Goal: Task Accomplishment & Management: Manage account settings

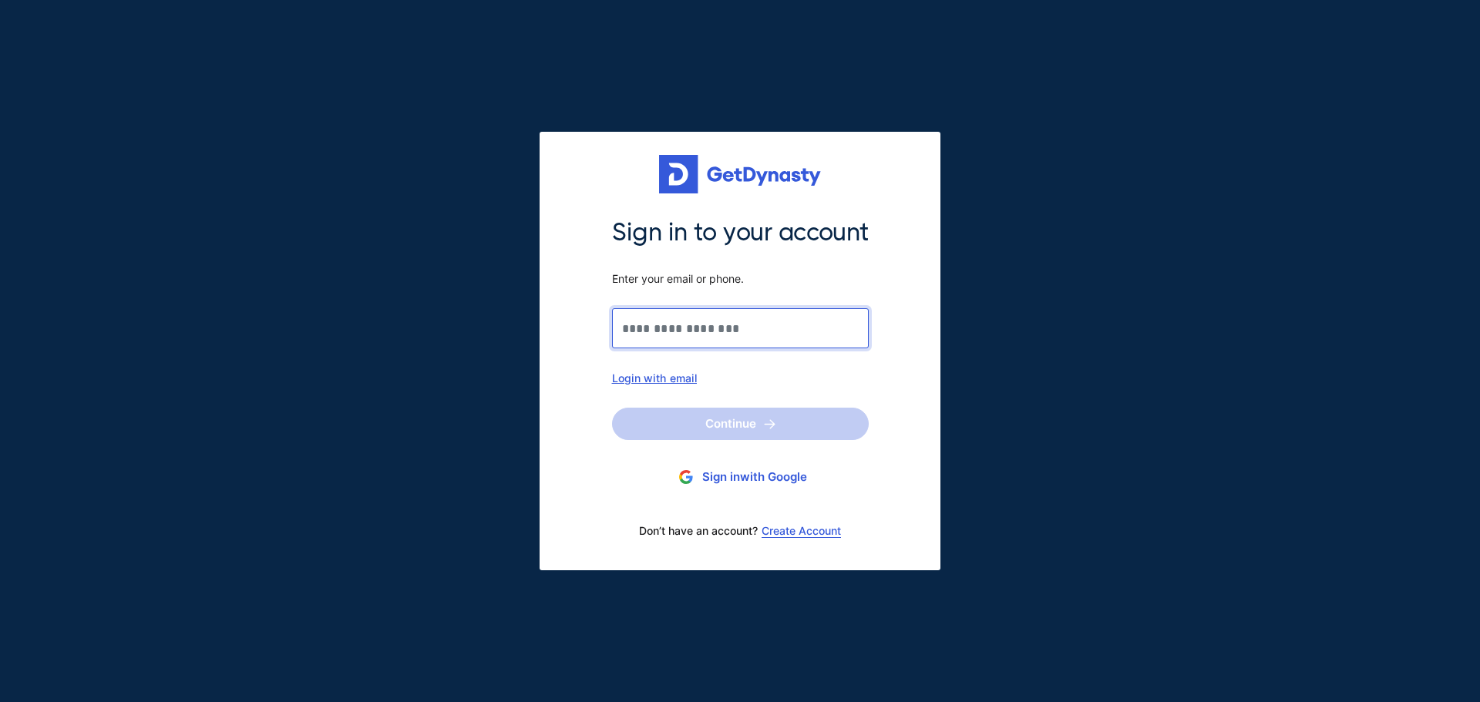
click at [722, 321] on input "Sign in to your account Enter your email or phone." at bounding box center [740, 328] width 257 height 40
click at [722, 328] on input "Sign in to your account Enter your email or phone." at bounding box center [740, 328] width 257 height 40
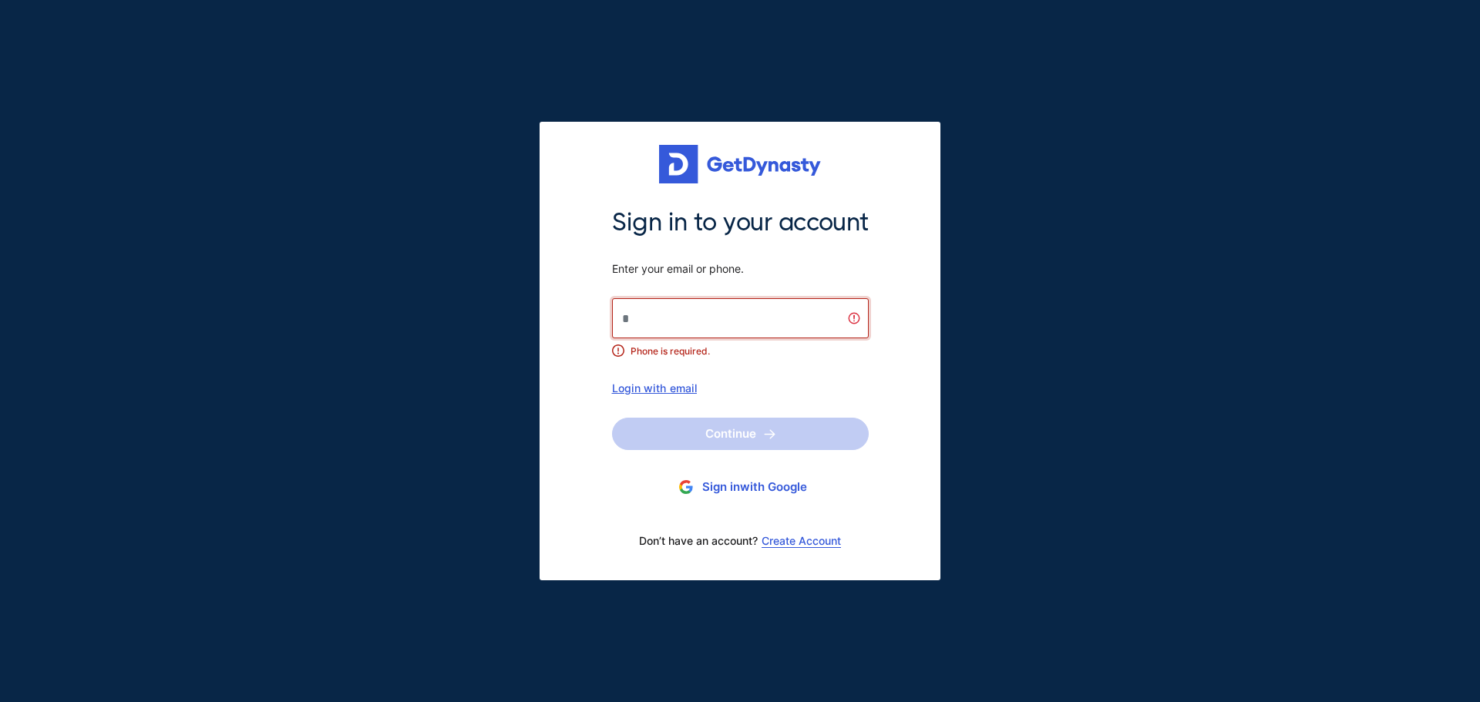
click at [722, 328] on input "Sign in to your account Enter your email or phone." at bounding box center [740, 318] width 257 height 40
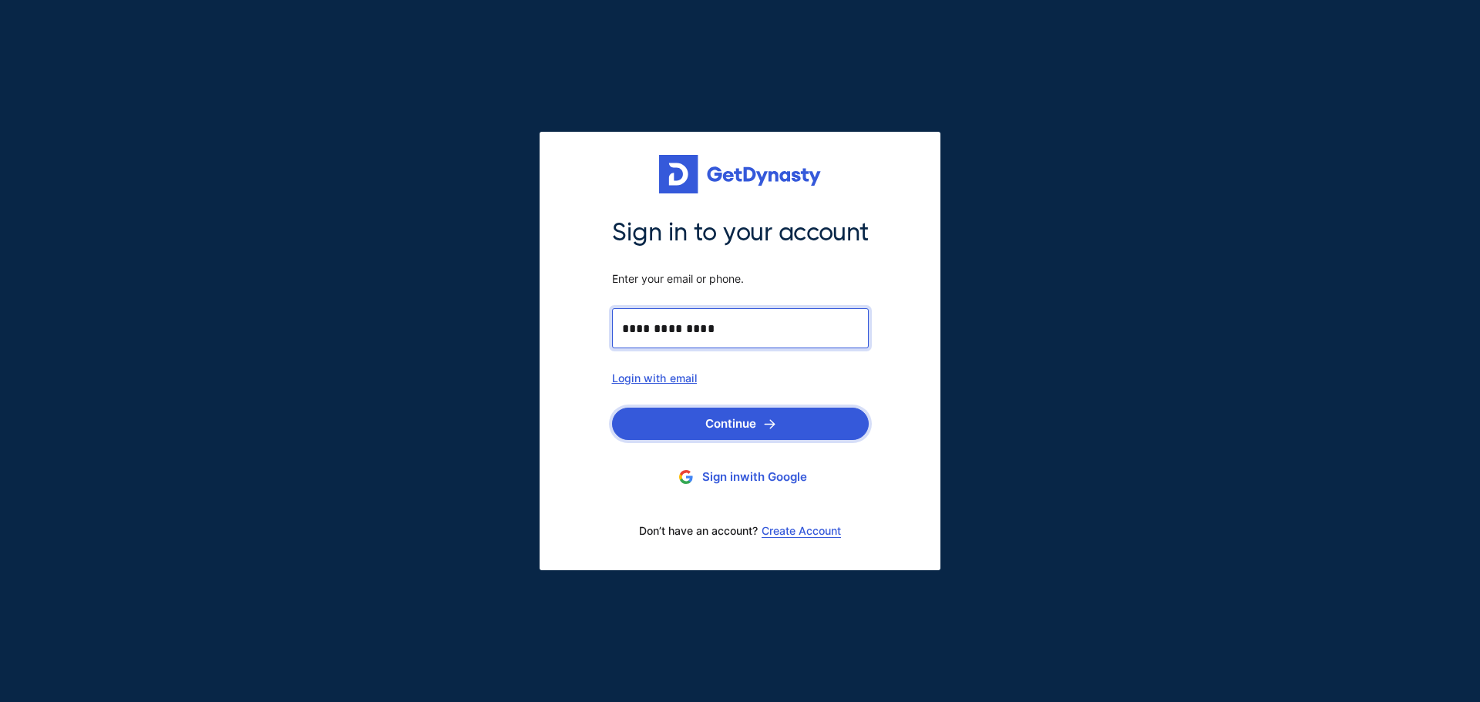
type input "**********"
click at [709, 424] on button "Continue" at bounding box center [740, 424] width 257 height 32
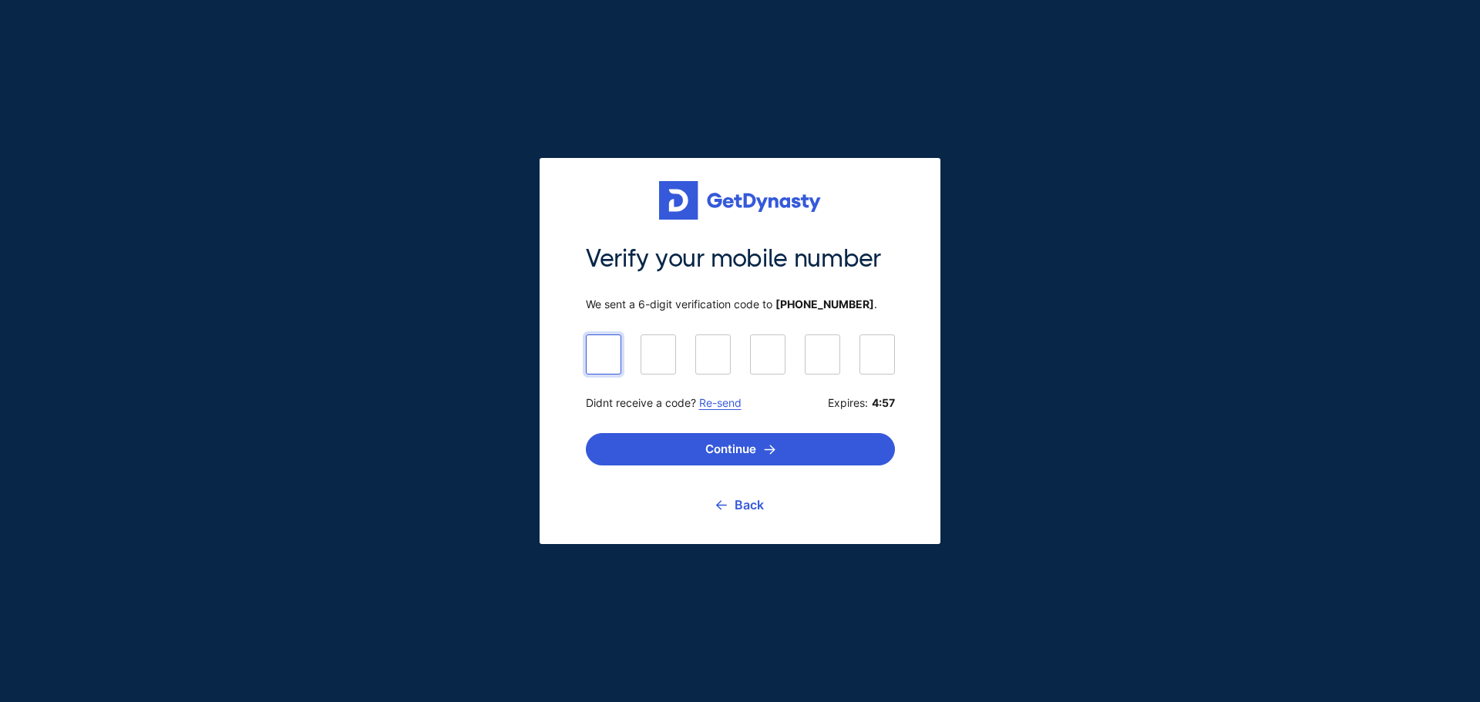
click at [611, 356] on input at bounding box center [740, 354] width 309 height 39
type input "******"
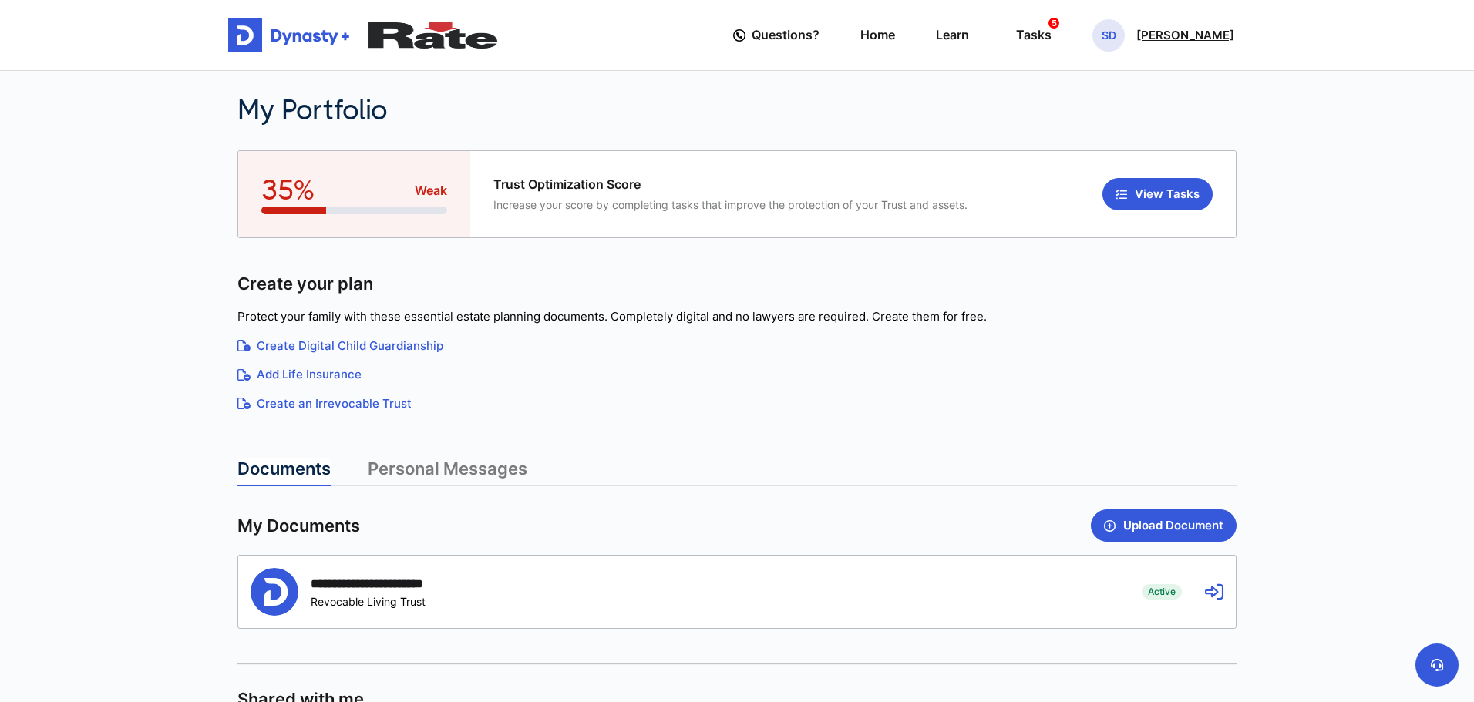
click at [1119, 39] on span "SD" at bounding box center [1108, 35] width 32 height 32
click at [1092, 94] on link "Profile" at bounding box center [1110, 89] width 122 height 41
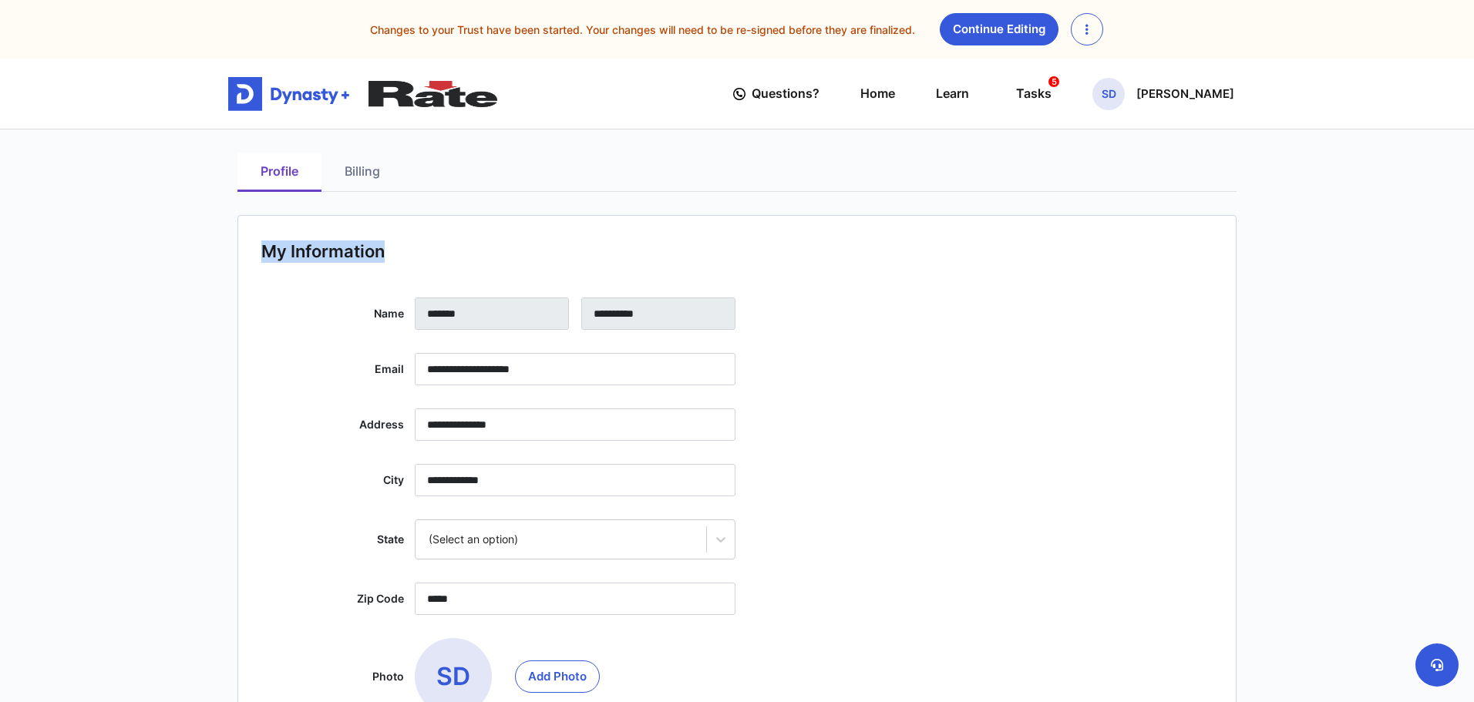
click at [371, 173] on link "Billing" at bounding box center [362, 172] width 82 height 39
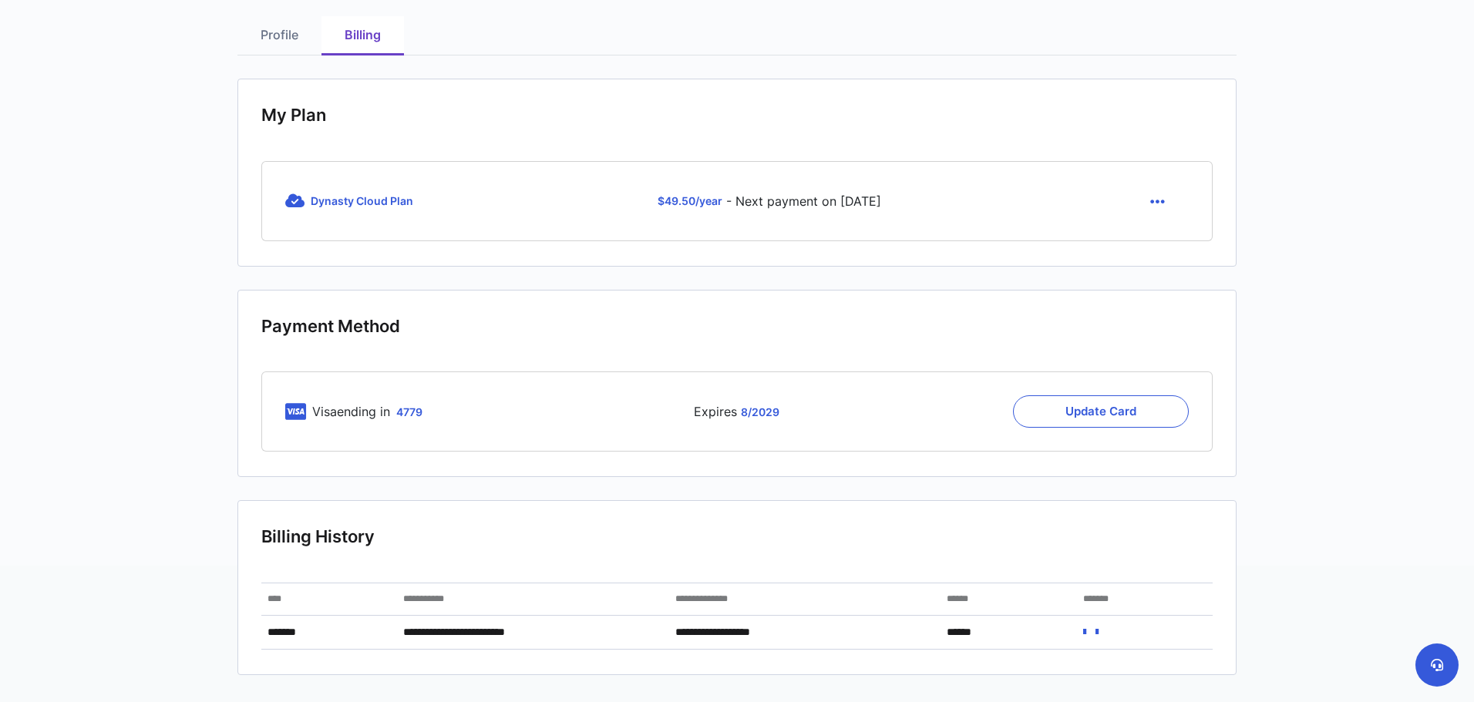
scroll to position [124, 0]
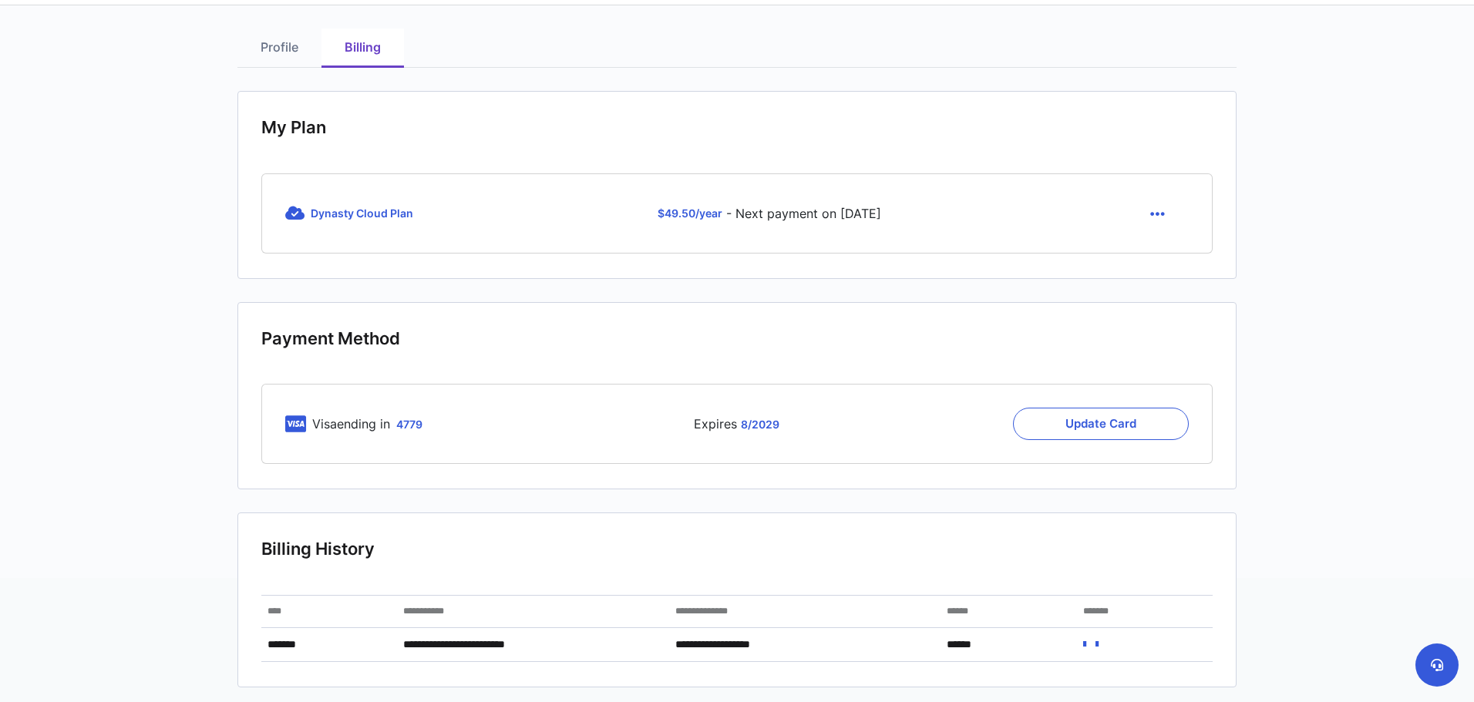
click at [1155, 223] on icon "button" at bounding box center [1157, 214] width 15 height 17
click at [1158, 263] on link "Cancel" at bounding box center [1159, 250] width 65 height 25
click at [1157, 216] on icon "button" at bounding box center [1157, 214] width 15 height 17
click at [1154, 261] on link "Cancel" at bounding box center [1159, 250] width 65 height 25
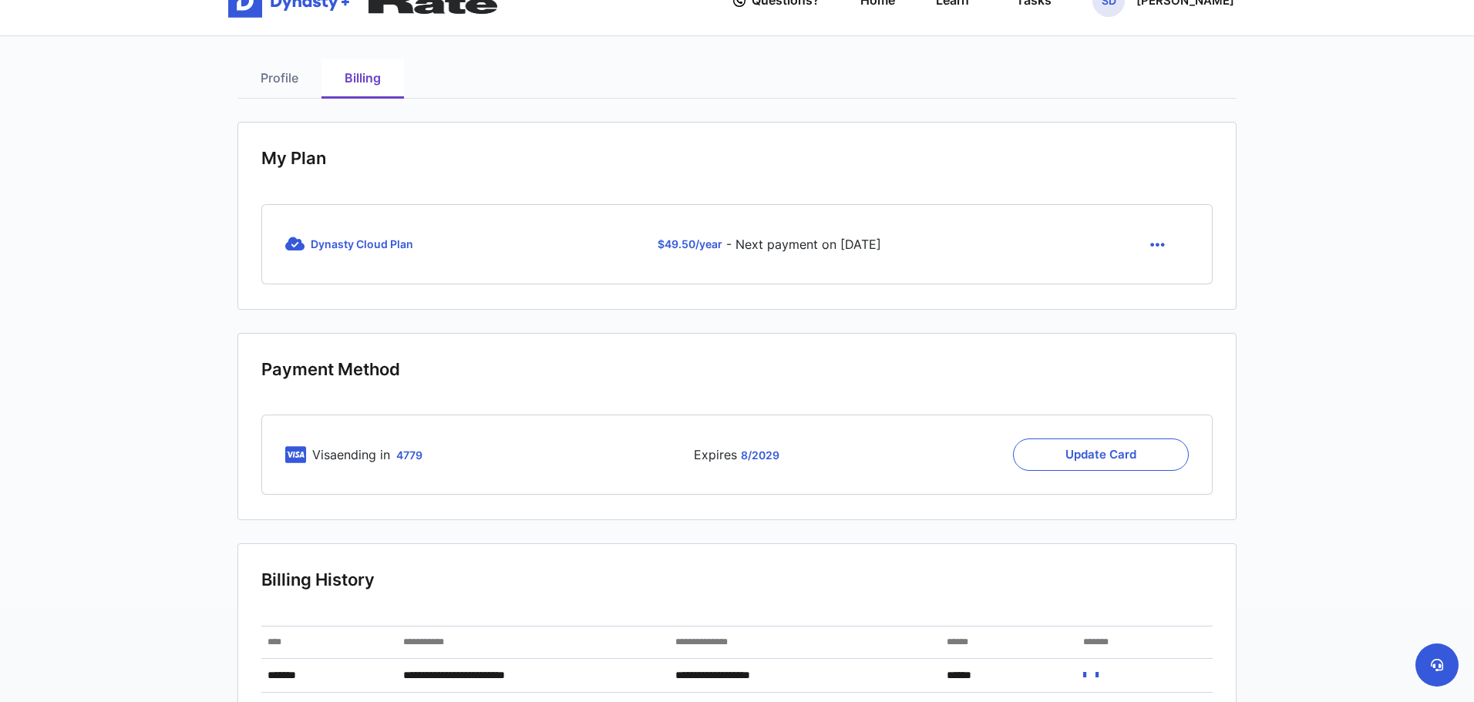
scroll to position [60, 0]
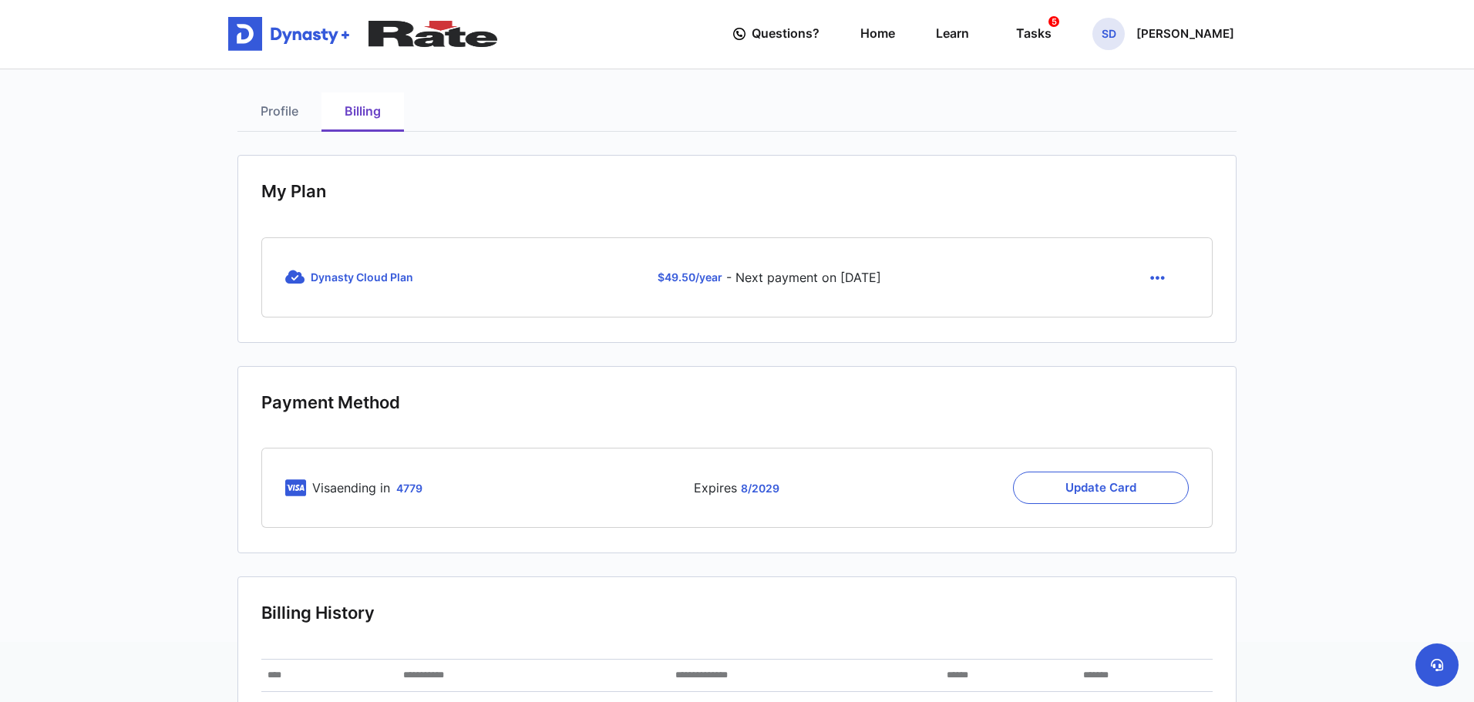
click at [378, 284] on span "Dynasty Cloud Plan" at bounding box center [362, 277] width 103 height 13
click at [284, 117] on link "Profile" at bounding box center [279, 112] width 84 height 39
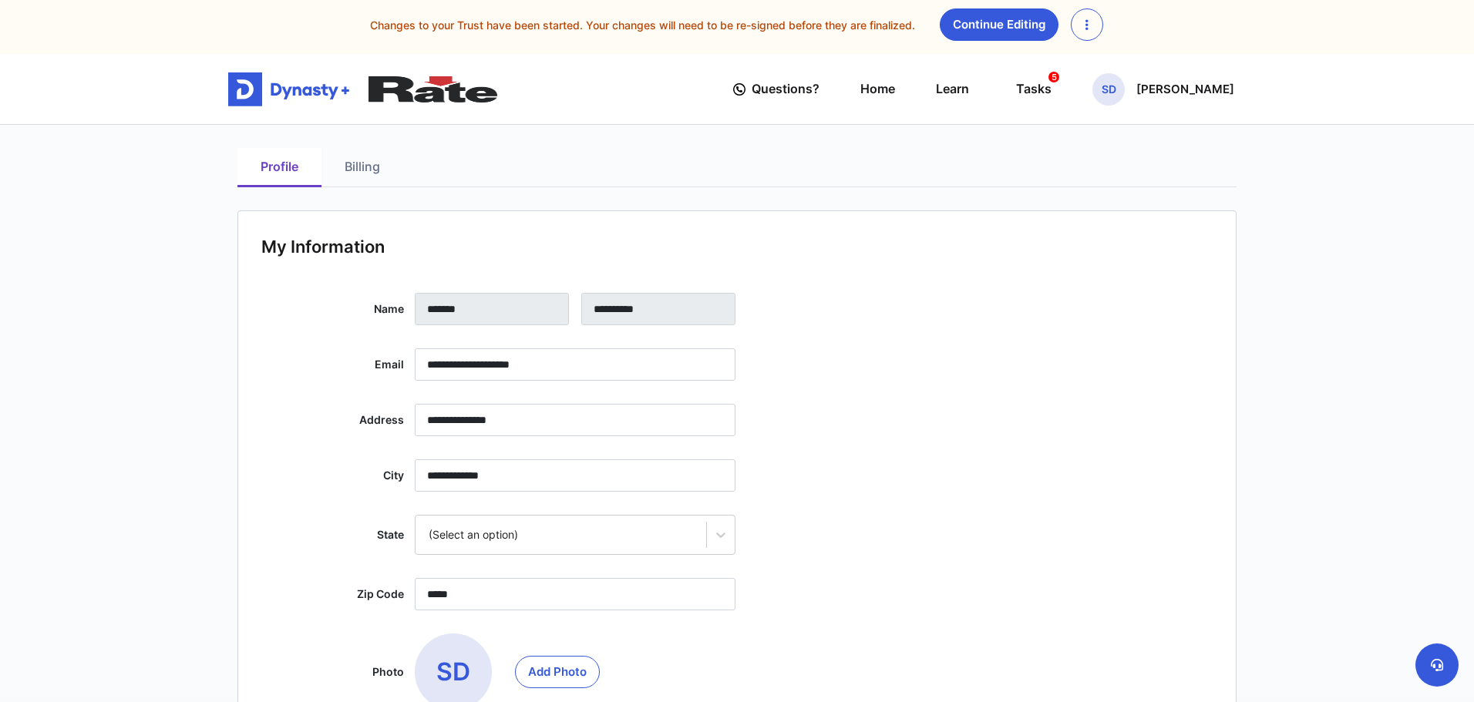
scroll to position [0, 0]
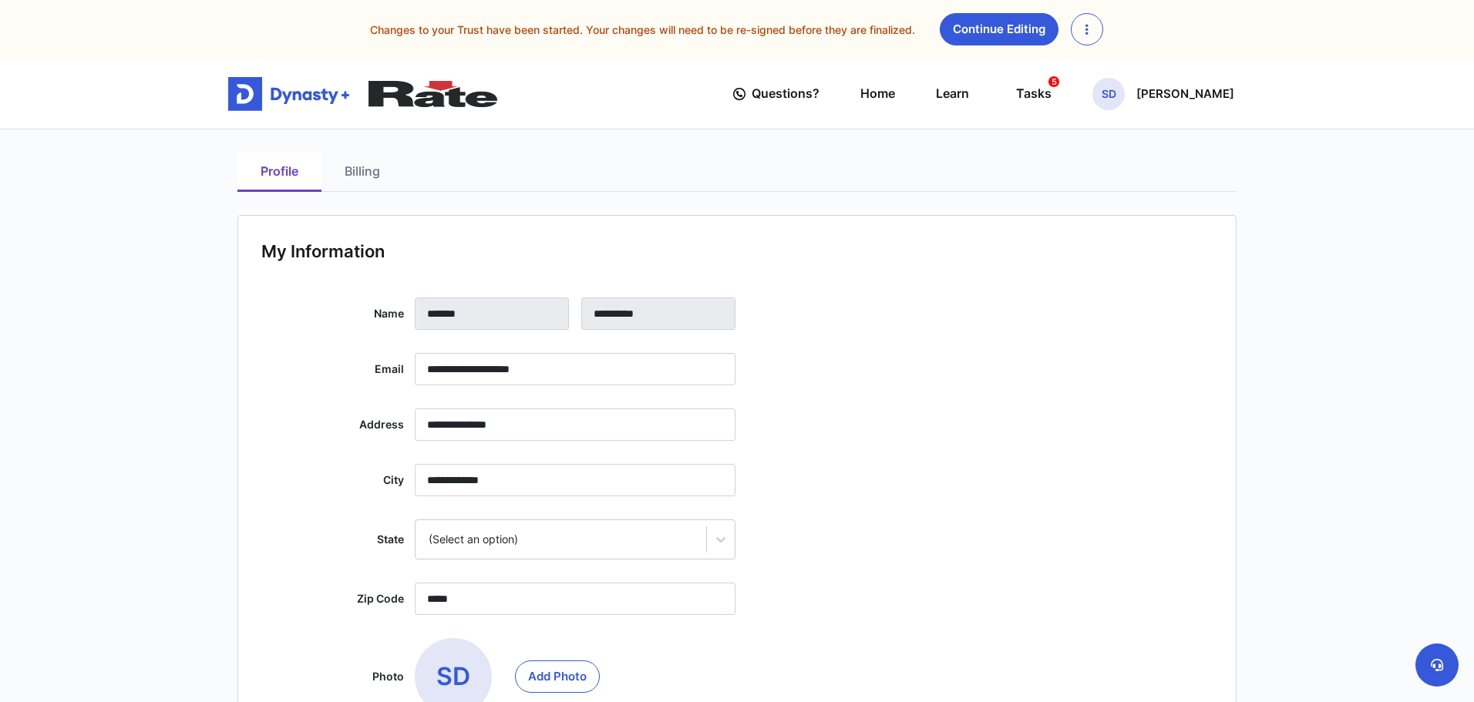
click at [1089, 34] on icon "button" at bounding box center [1086, 29] width 3 height 12
click at [1182, 73] on link "Discard Changes" at bounding box center [1135, 66] width 126 height 25
click at [1089, 34] on icon "button" at bounding box center [1086, 29] width 3 height 12
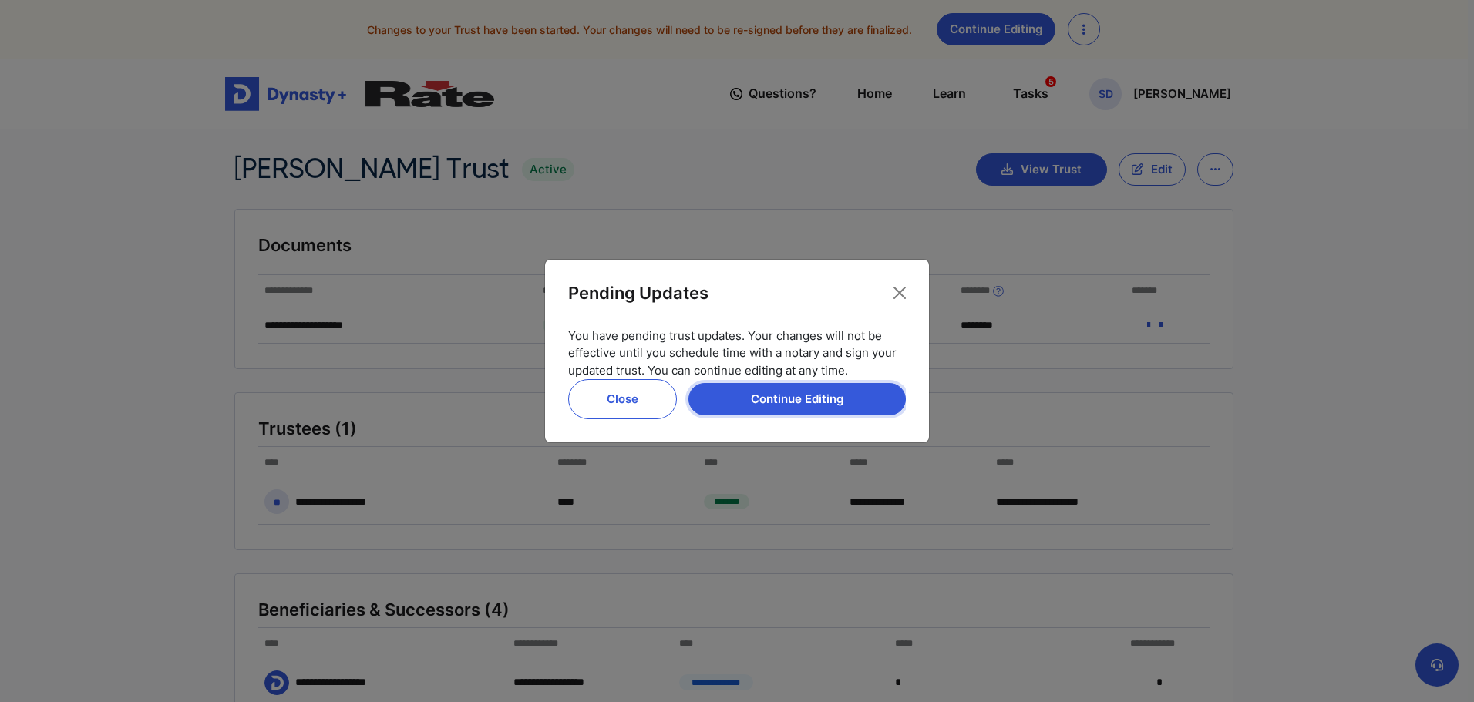
click at [802, 402] on button "Continue Editing" at bounding box center [796, 399] width 217 height 32
click at [894, 288] on button "Close" at bounding box center [899, 293] width 25 height 25
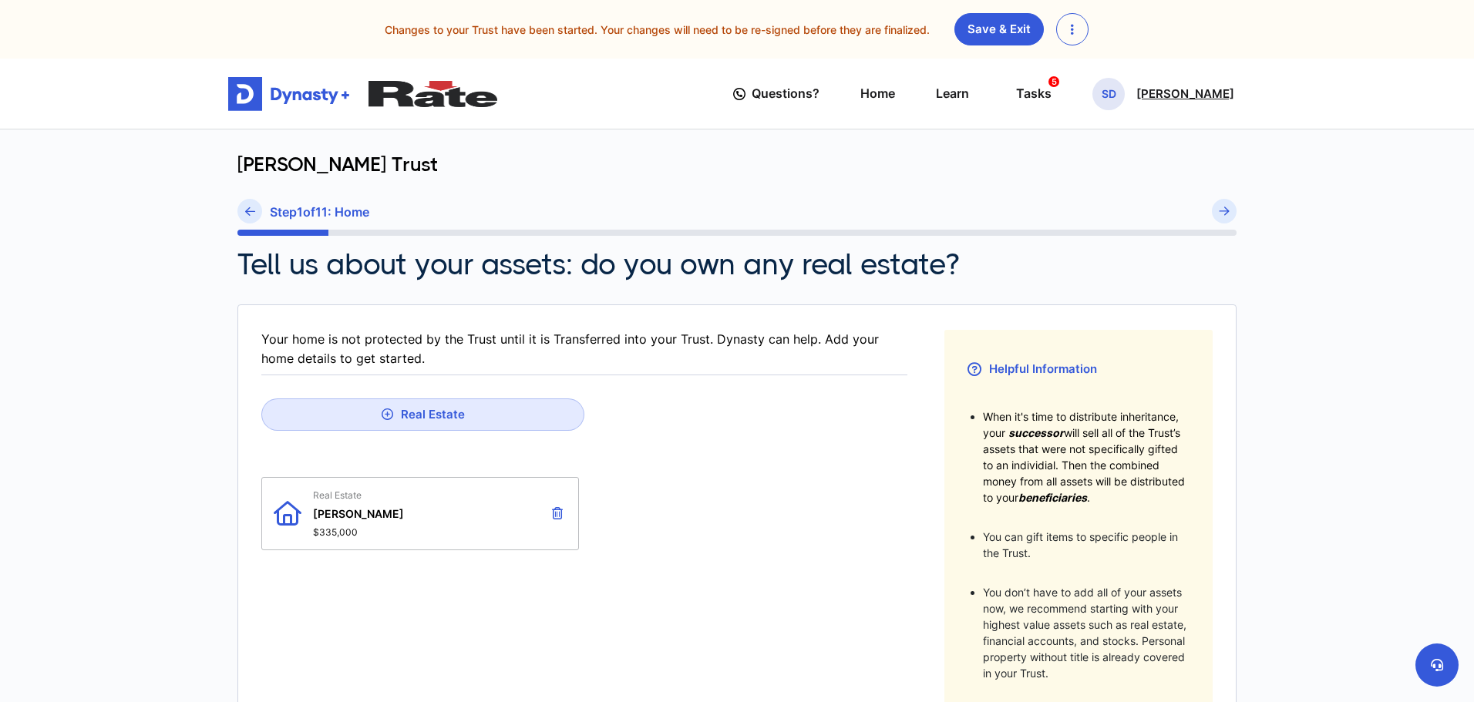
click at [1170, 100] on p "[PERSON_NAME]" at bounding box center [1185, 94] width 98 height 12
click at [1129, 152] on link "Profile" at bounding box center [1110, 147] width 122 height 41
click at [1129, 152] on div "Shirley Dorfeuille Trust Step 1 of 11 : Home Tell us about your assets: do you …" at bounding box center [737, 595] width 1018 height 931
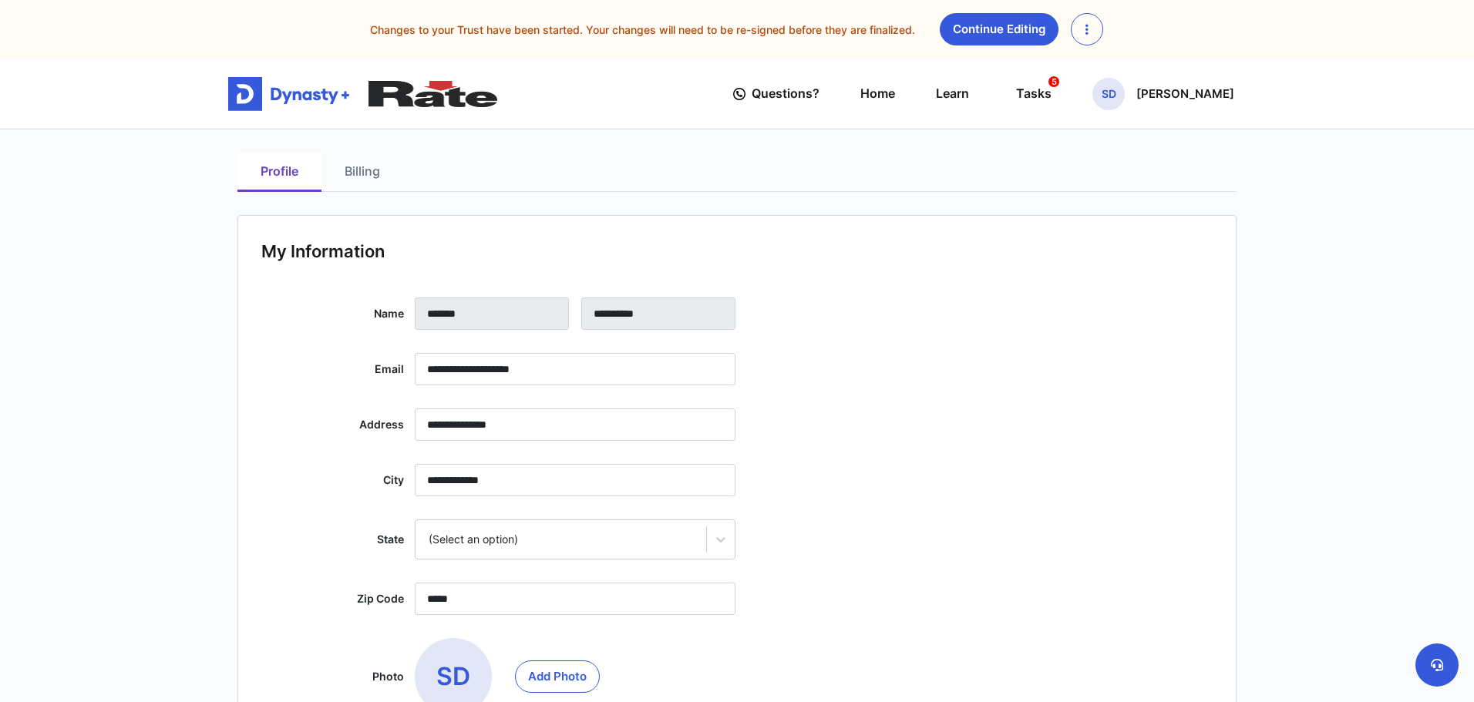
click at [355, 180] on link "Billing" at bounding box center [362, 172] width 82 height 39
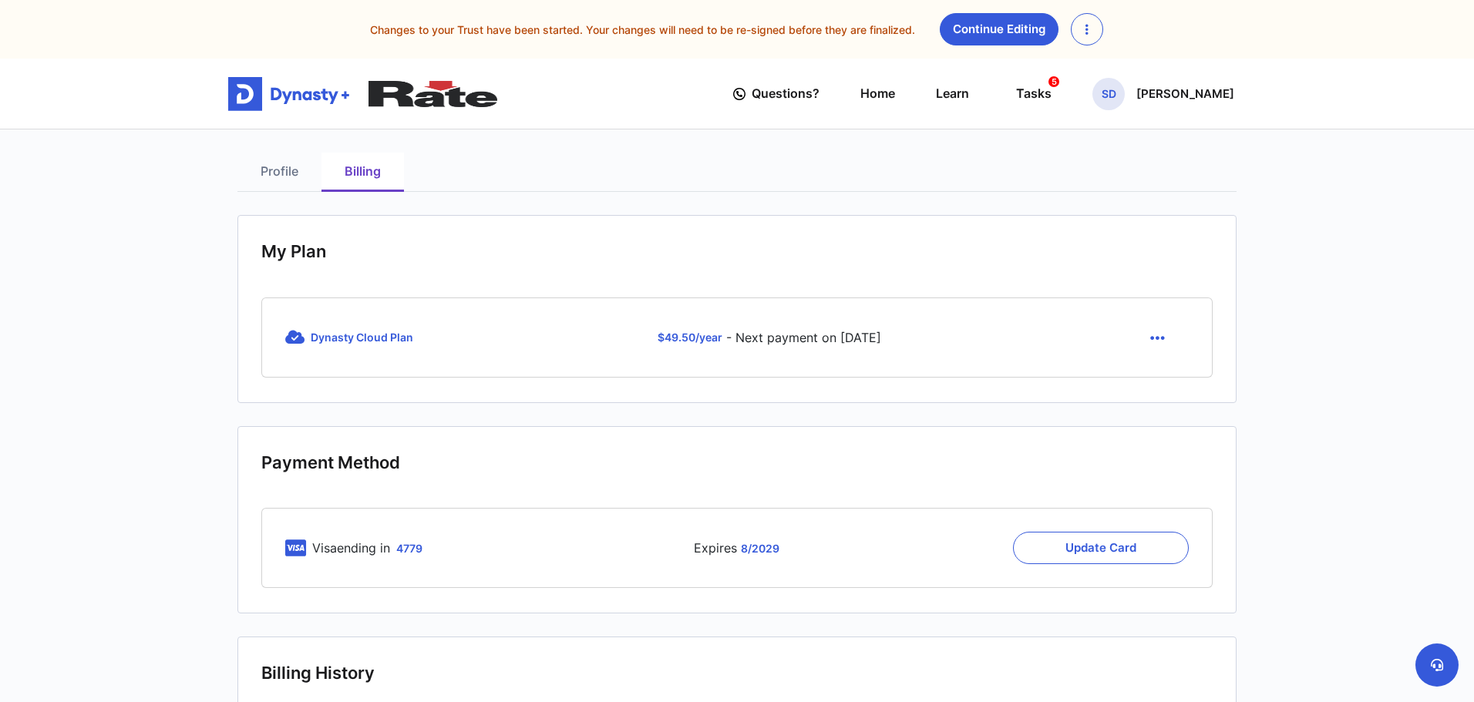
click at [1155, 342] on icon "button" at bounding box center [1157, 338] width 15 height 17
click at [1167, 383] on link "Cancel" at bounding box center [1159, 374] width 65 height 25
click at [293, 344] on icon at bounding box center [294, 337] width 19 height 15
click at [340, 344] on span "Dynasty Cloud Plan" at bounding box center [362, 337] width 103 height 13
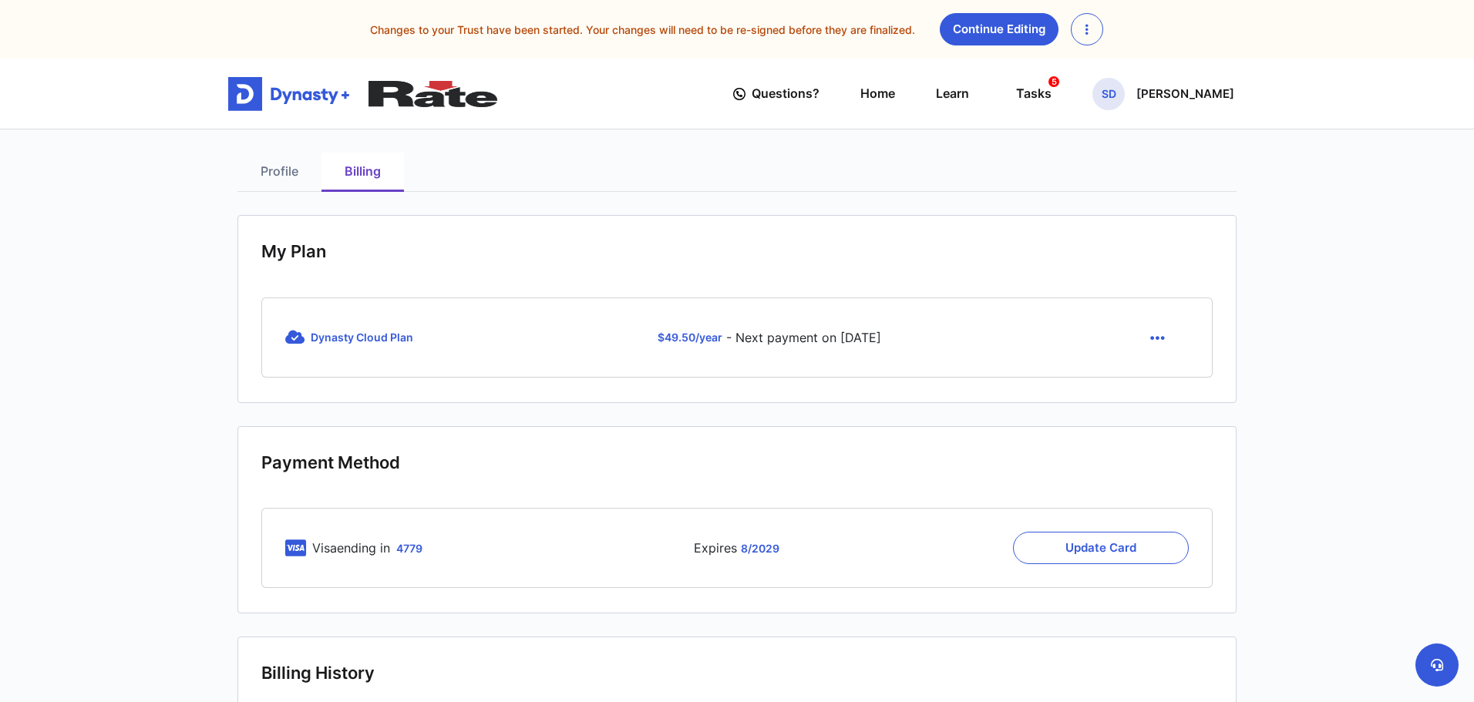
click at [1103, 39] on button "button" at bounding box center [1087, 29] width 32 height 32
click at [1173, 74] on link "Discard Changes" at bounding box center [1135, 66] width 126 height 25
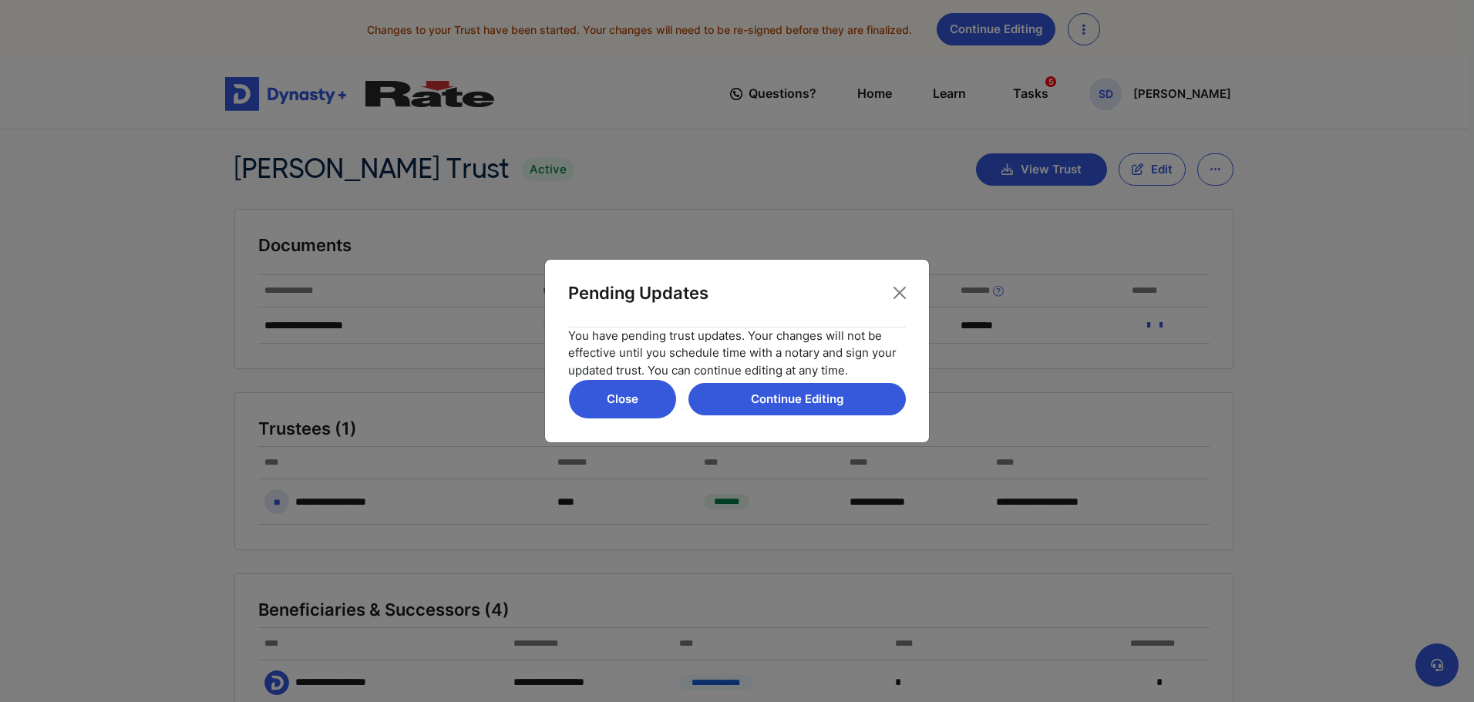
click at [620, 406] on button "Close" at bounding box center [622, 399] width 109 height 40
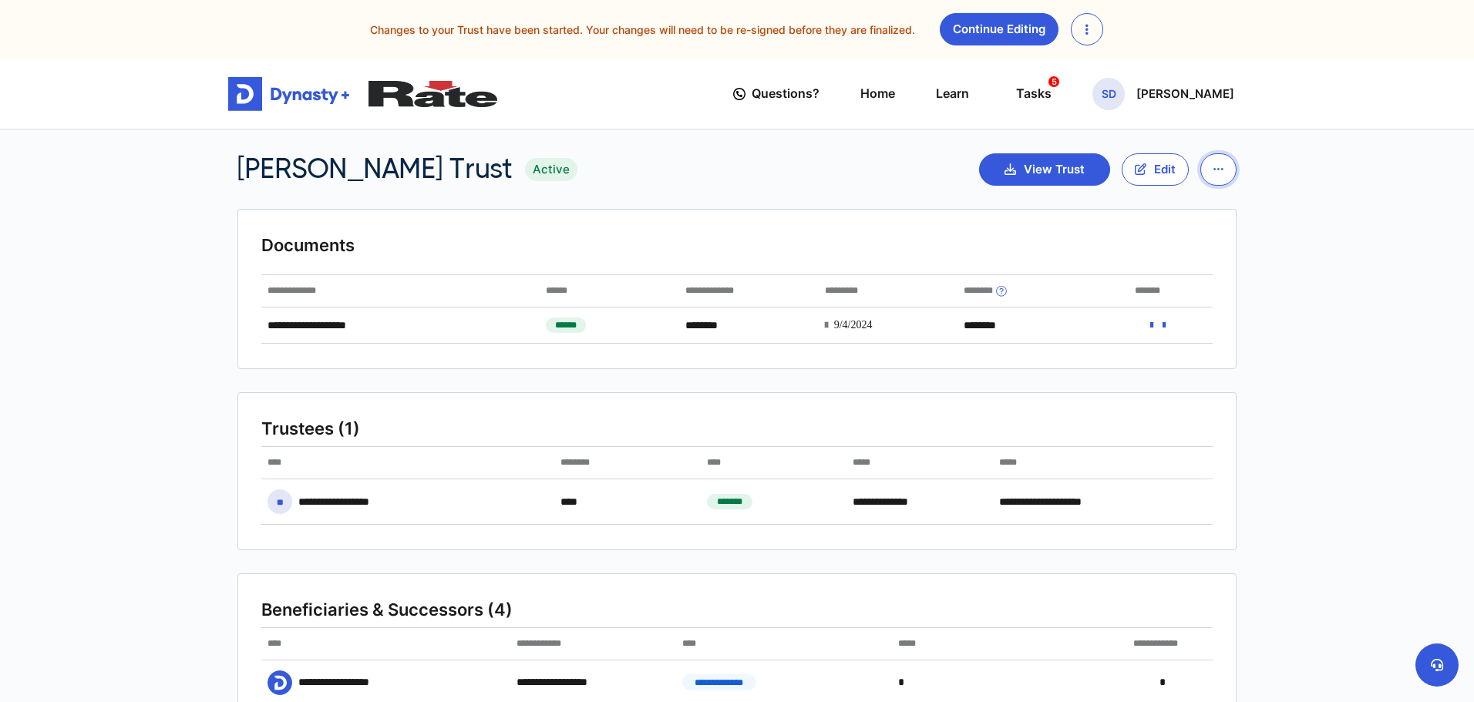
click at [1223, 178] on button "button" at bounding box center [1218, 169] width 36 height 32
click at [1188, 100] on p "[PERSON_NAME]" at bounding box center [1185, 94] width 98 height 12
click at [1129, 206] on link "My Portfolio" at bounding box center [1110, 188] width 122 height 41
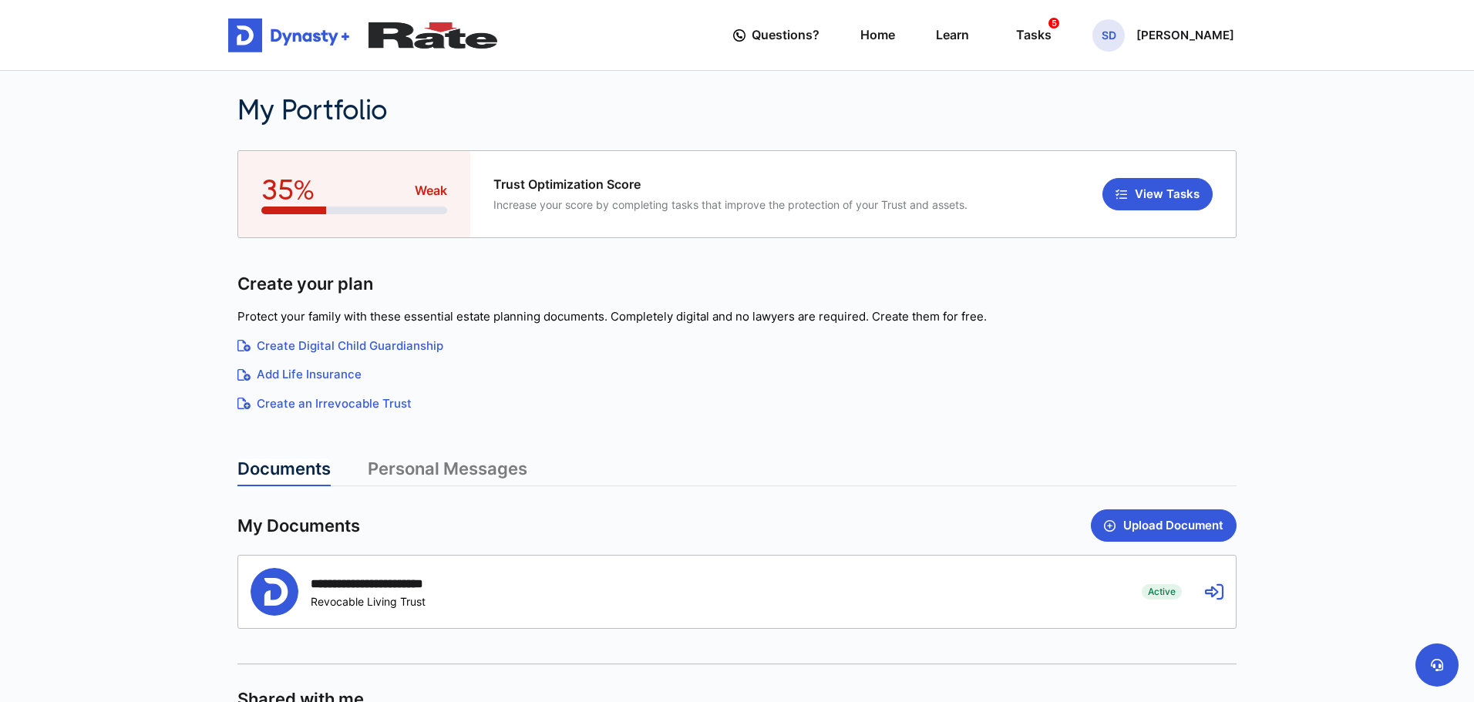
scroll to position [227, 0]
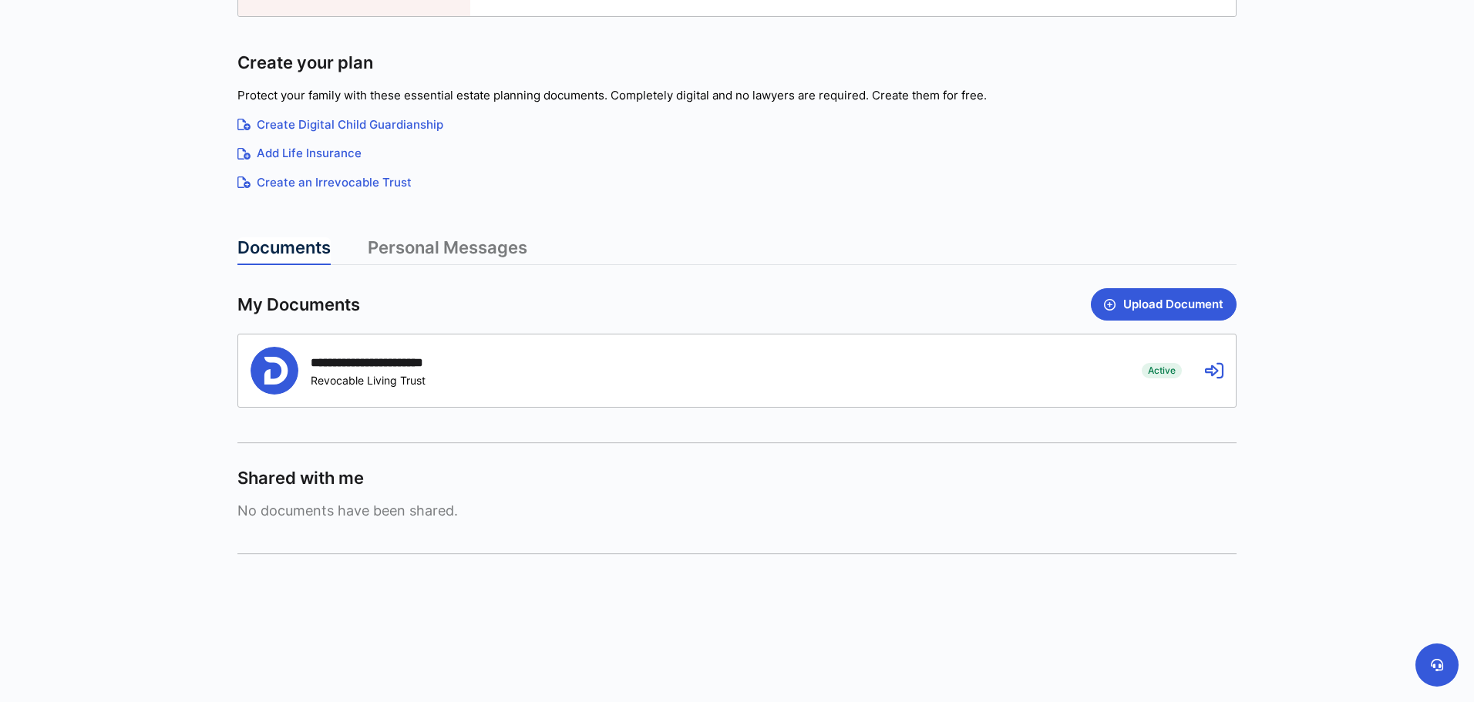
drag, startPoint x: 0, startPoint y: 0, endPoint x: 1479, endPoint y: -8, distance: 1479.4
click at [1473, 0] on html "**********" at bounding box center [737, 130] width 1474 height 702
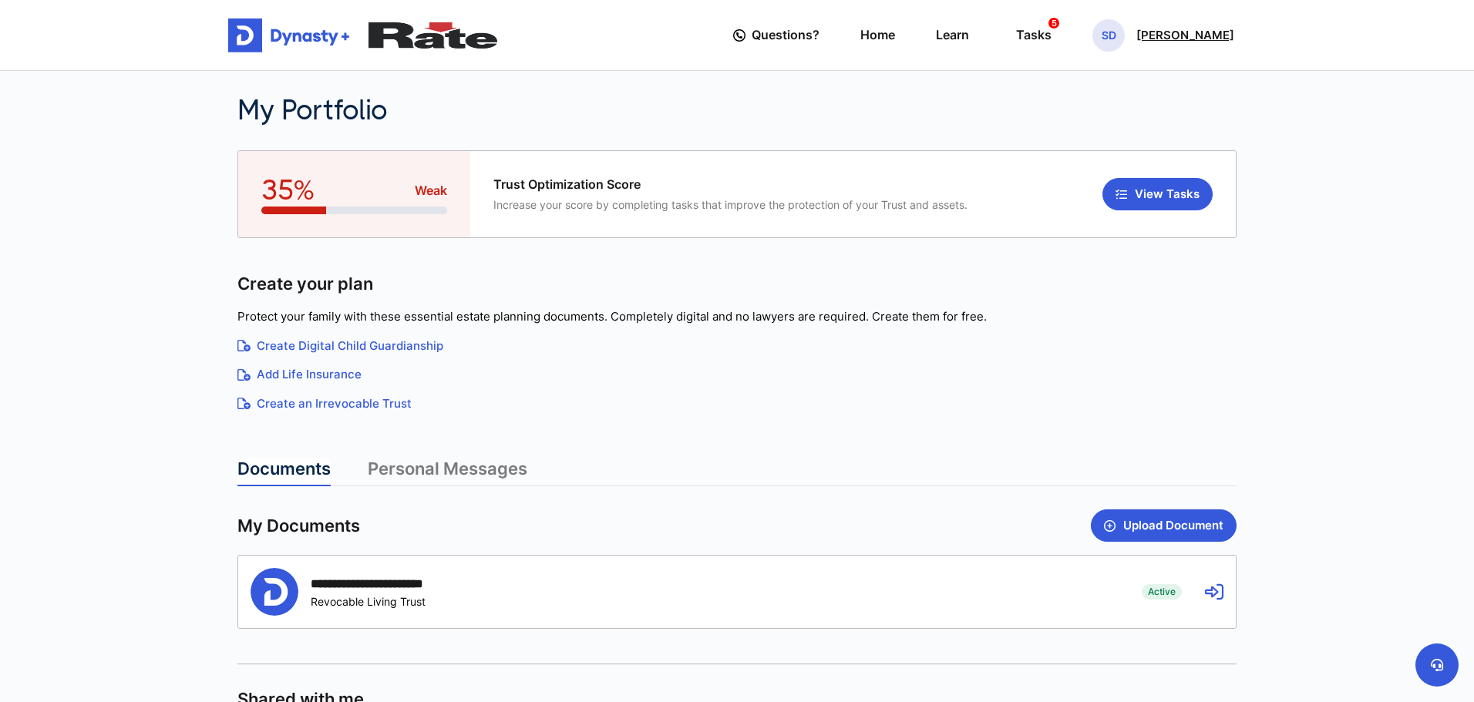
click at [1176, 42] on p "[PERSON_NAME]" at bounding box center [1185, 35] width 98 height 12
click at [1089, 103] on link "Profile" at bounding box center [1110, 89] width 122 height 41
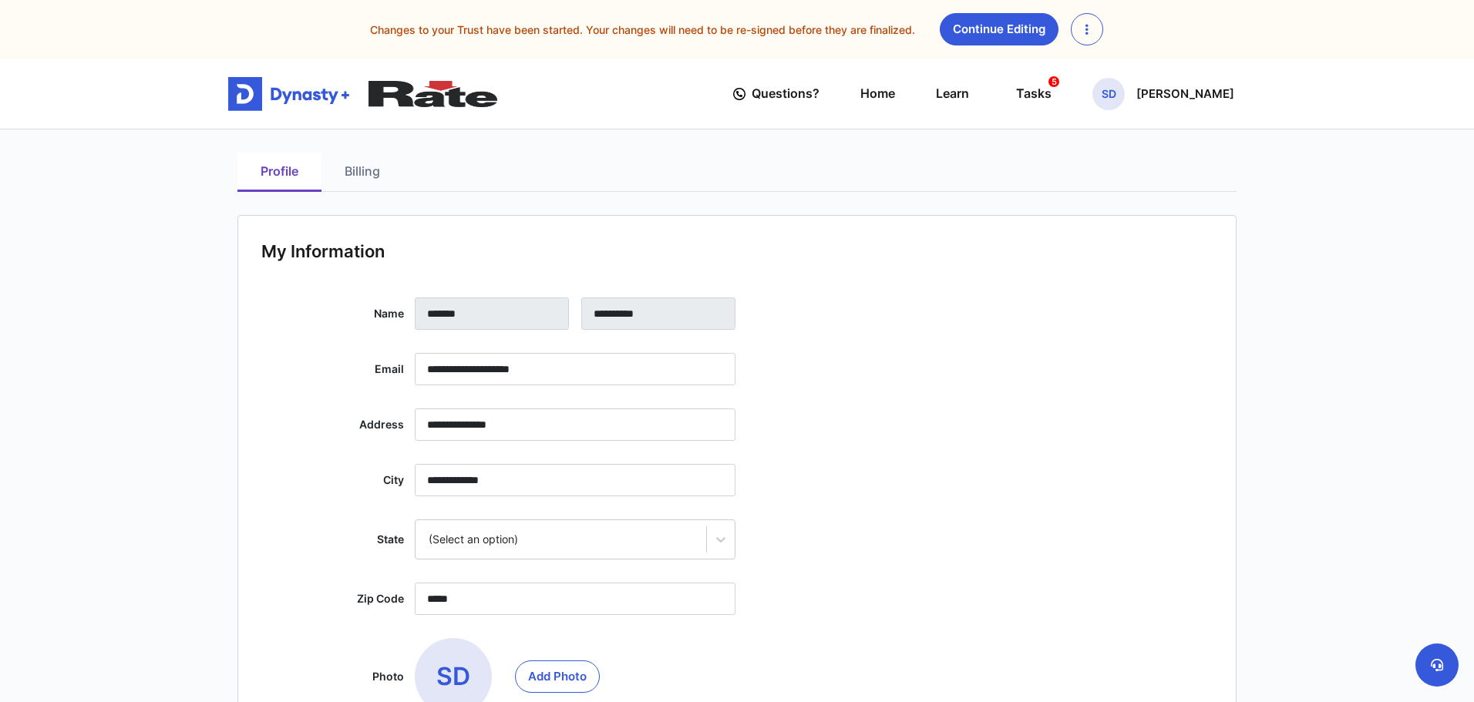
click at [363, 177] on link "Billing" at bounding box center [362, 172] width 82 height 39
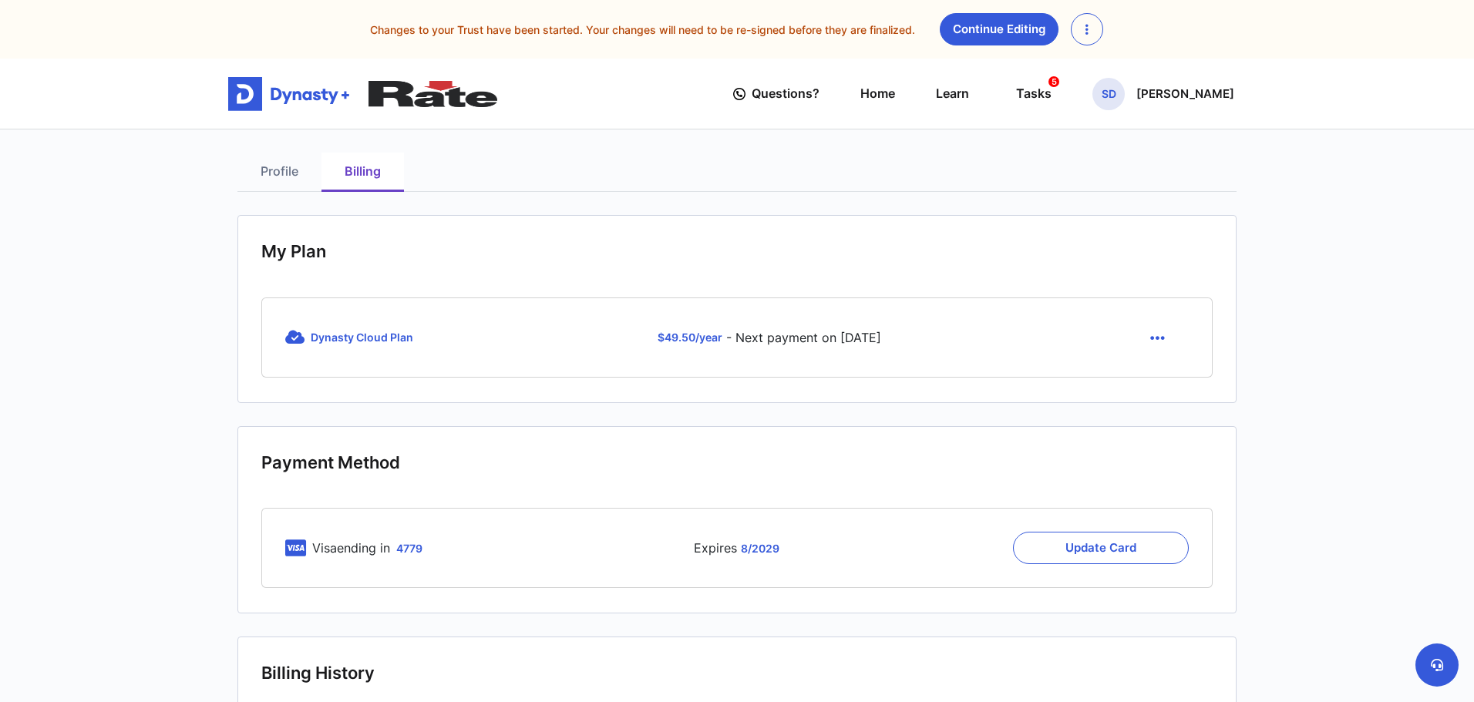
click at [1151, 344] on icon "button" at bounding box center [1157, 338] width 15 height 17
click at [1168, 387] on link "Cancel" at bounding box center [1159, 374] width 65 height 25
click at [1168, 387] on section "My Plan Dynasty Cloud Plan $ 49.50 /year - Next payment on [DATE] Cancel" at bounding box center [736, 309] width 999 height 188
click at [1154, 346] on icon "button" at bounding box center [1157, 338] width 15 height 17
click at [1166, 386] on link "Cancel" at bounding box center [1159, 374] width 65 height 25
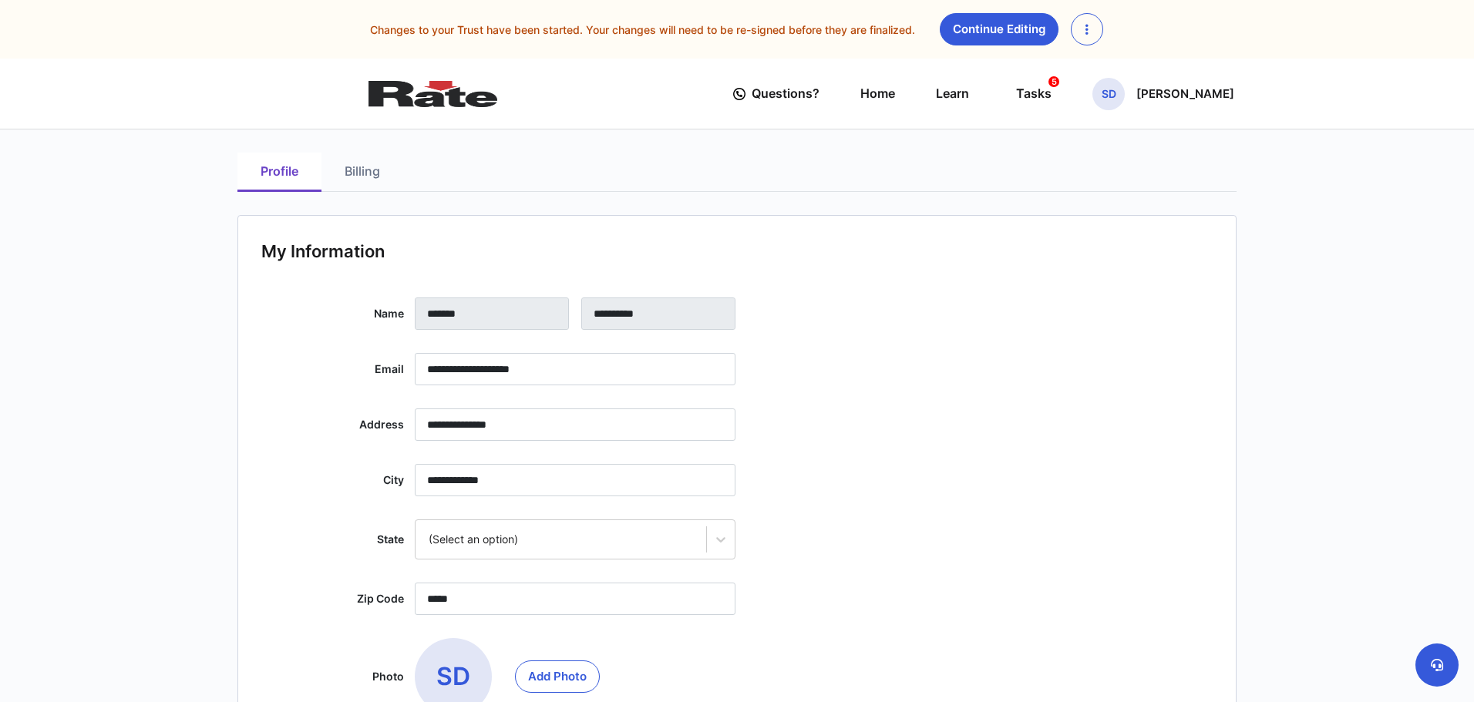
click at [362, 173] on link "Billing" at bounding box center [362, 172] width 82 height 39
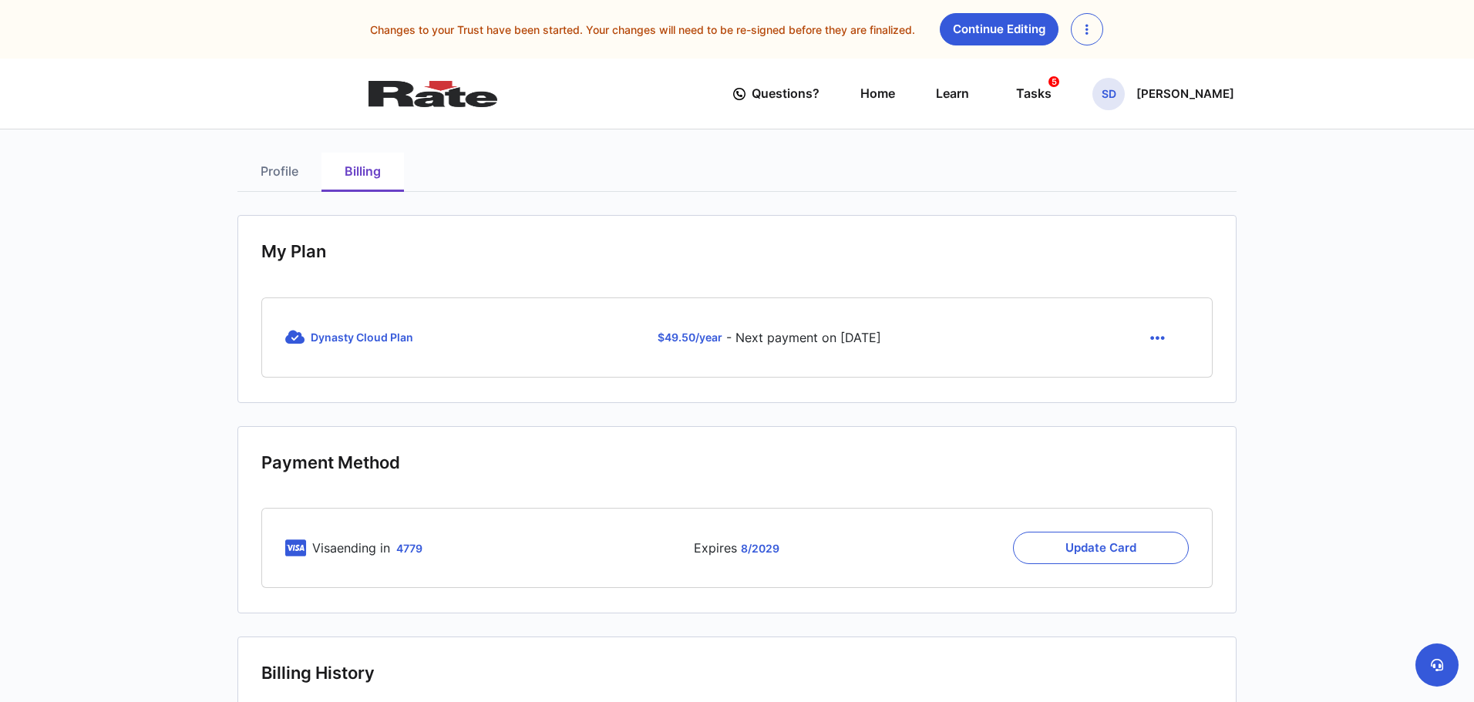
click at [1145, 341] on button "button" at bounding box center [1157, 337] width 62 height 32
click at [1150, 387] on link "Cancel" at bounding box center [1159, 374] width 65 height 25
click at [1438, 674] on button at bounding box center [1436, 665] width 43 height 43
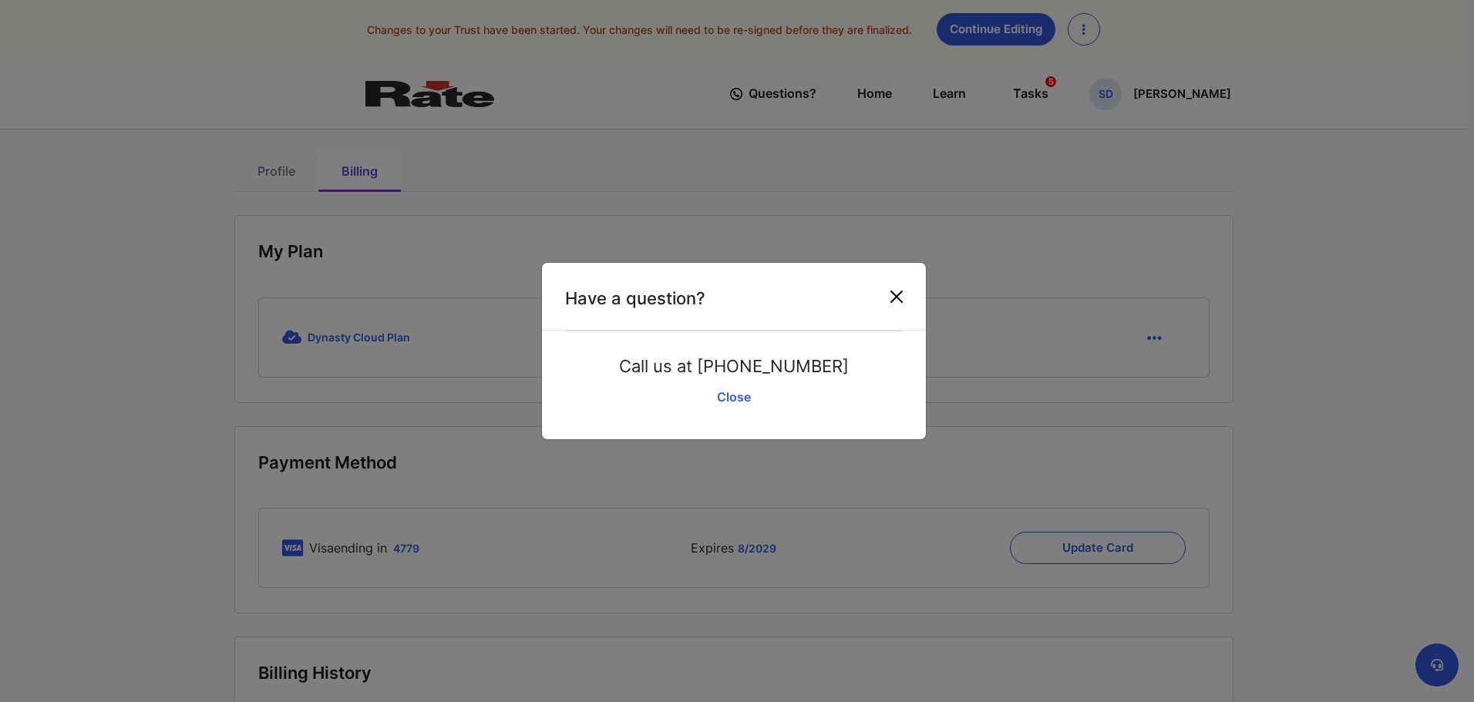
click at [904, 296] on button "Close" at bounding box center [896, 296] width 25 height 25
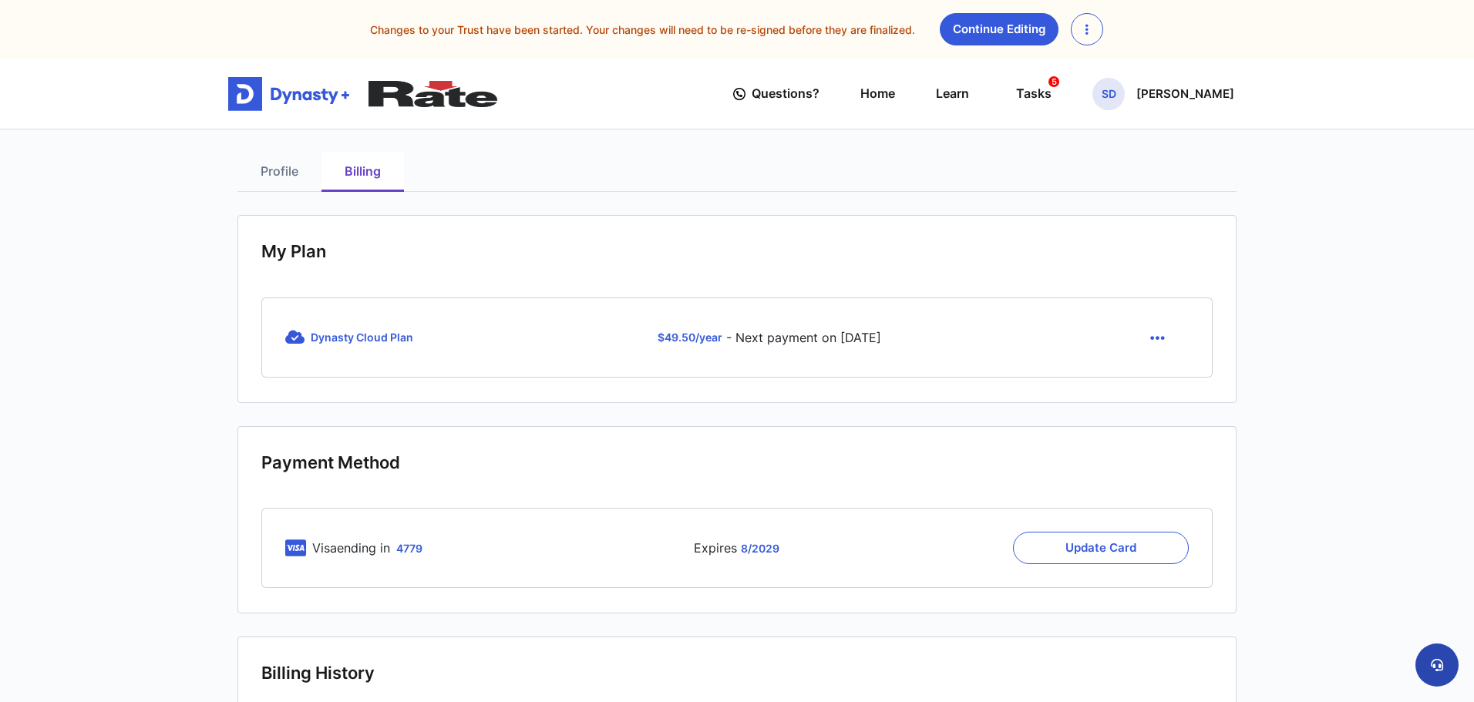
click at [1447, 663] on button at bounding box center [1436, 665] width 43 height 43
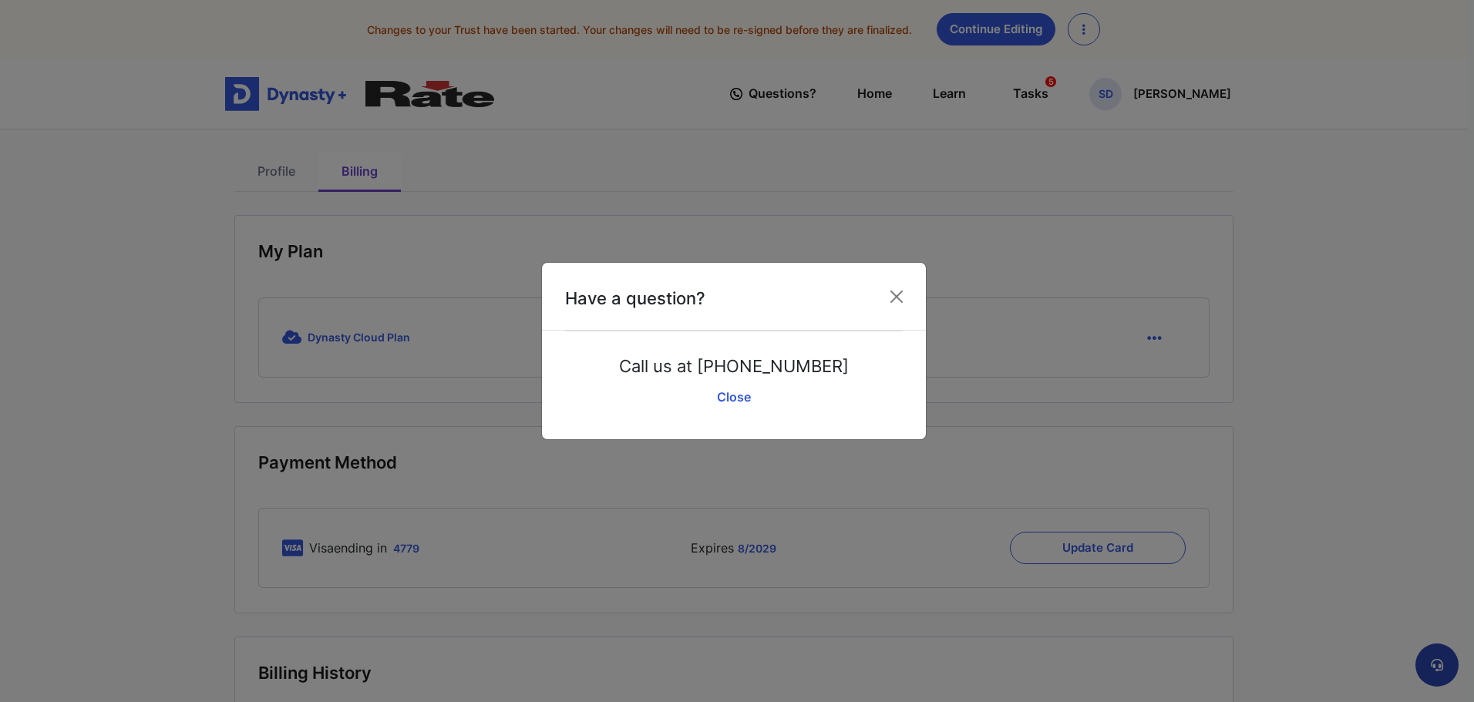
click at [1447, 663] on div "Have a question? Call us at (650) 590-0434 Speak to an Agent Close" at bounding box center [737, 351] width 1474 height 702
click at [900, 304] on button "Close" at bounding box center [896, 296] width 25 height 25
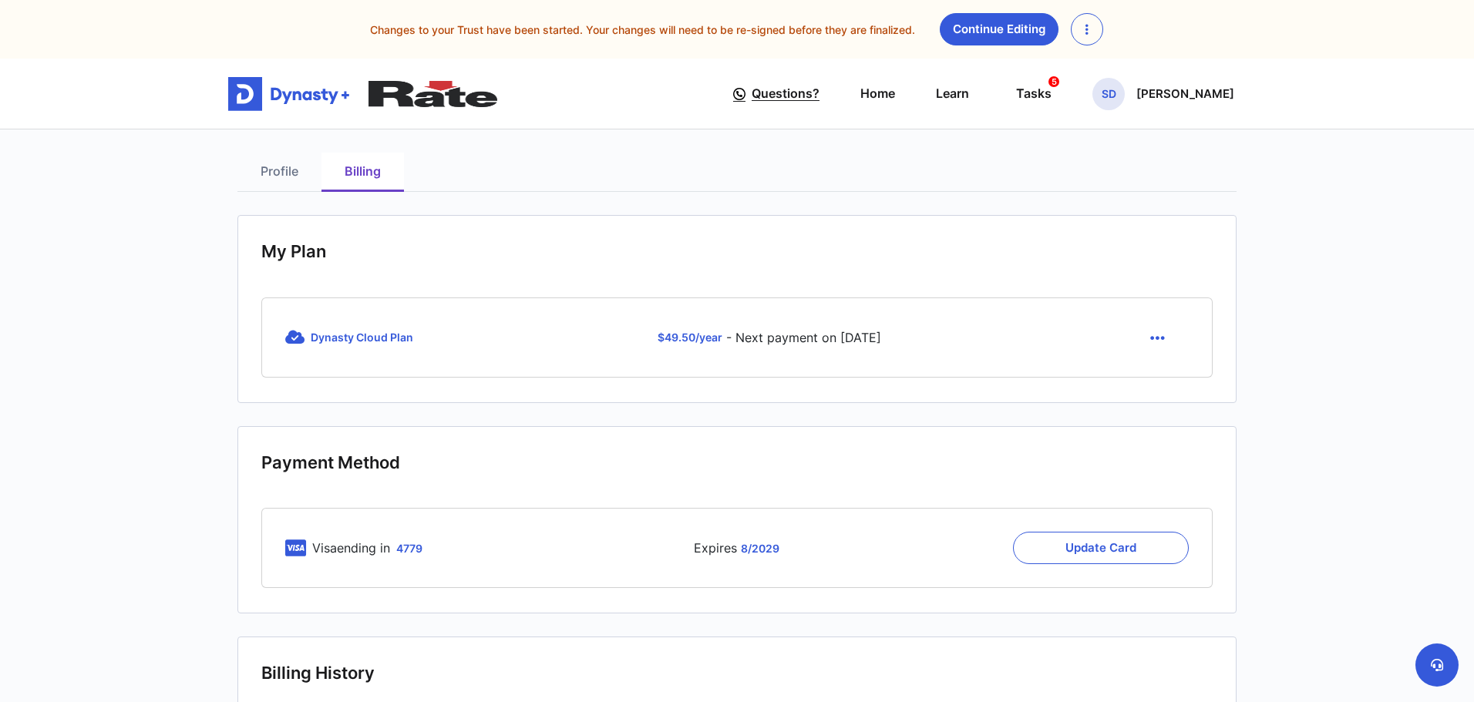
click at [809, 96] on span "Questions?" at bounding box center [786, 93] width 68 height 29
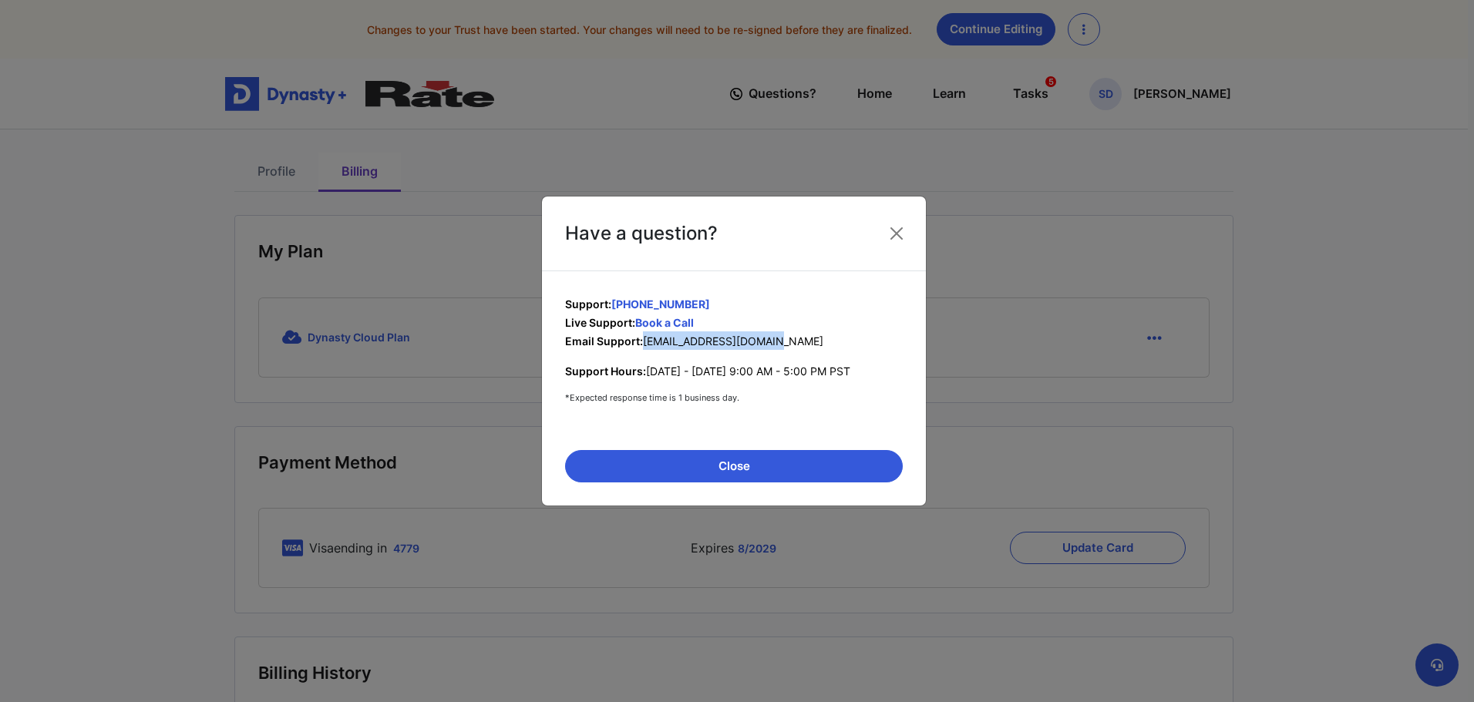
drag, startPoint x: 644, startPoint y: 349, endPoint x: 810, endPoint y: 350, distance: 166.5
click at [810, 350] on p "Email Support: support@getdynasty.com" at bounding box center [734, 341] width 338 height 19
copy span "support@getdynasty.com"
click at [893, 221] on button "Close" at bounding box center [896, 233] width 25 height 25
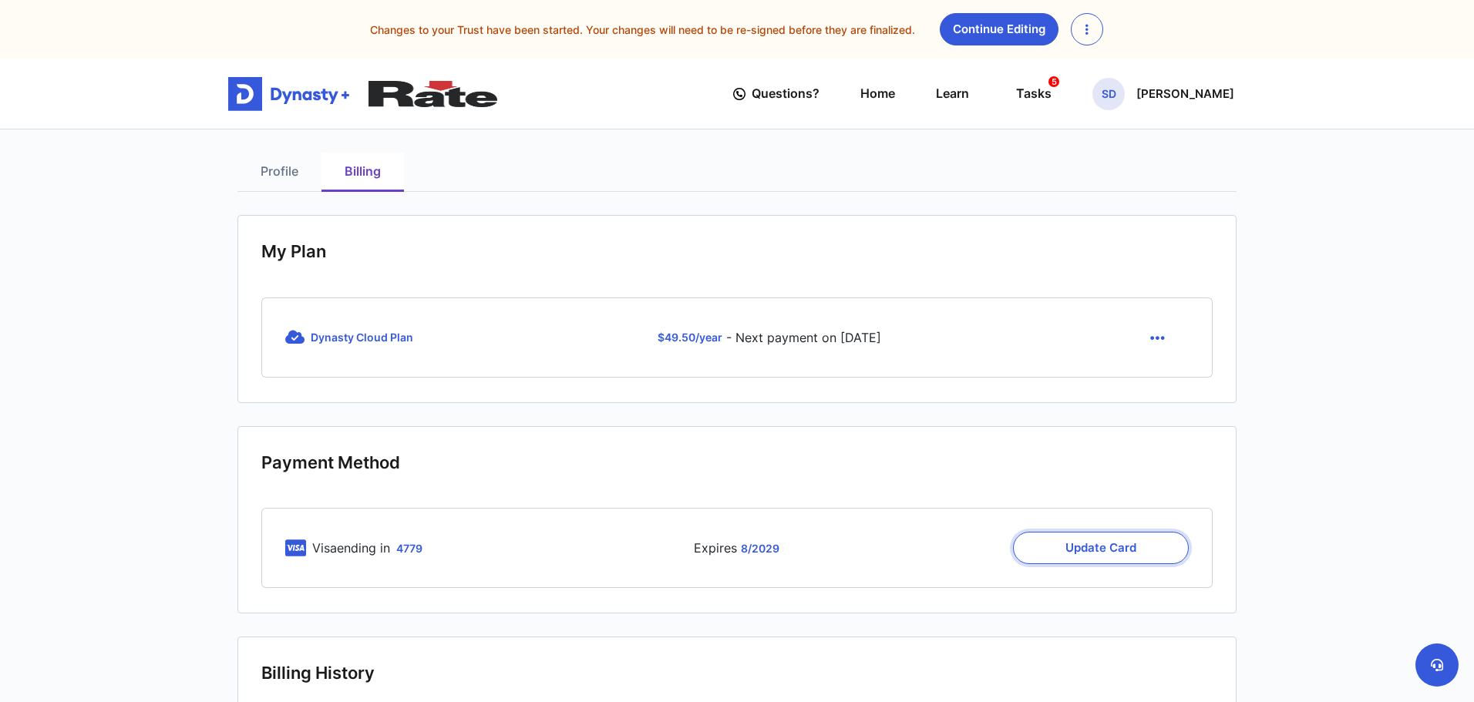
click at [1074, 557] on button "Update Card" at bounding box center [1101, 548] width 176 height 32
click at [1074, 561] on button "Update Card" at bounding box center [1101, 548] width 176 height 32
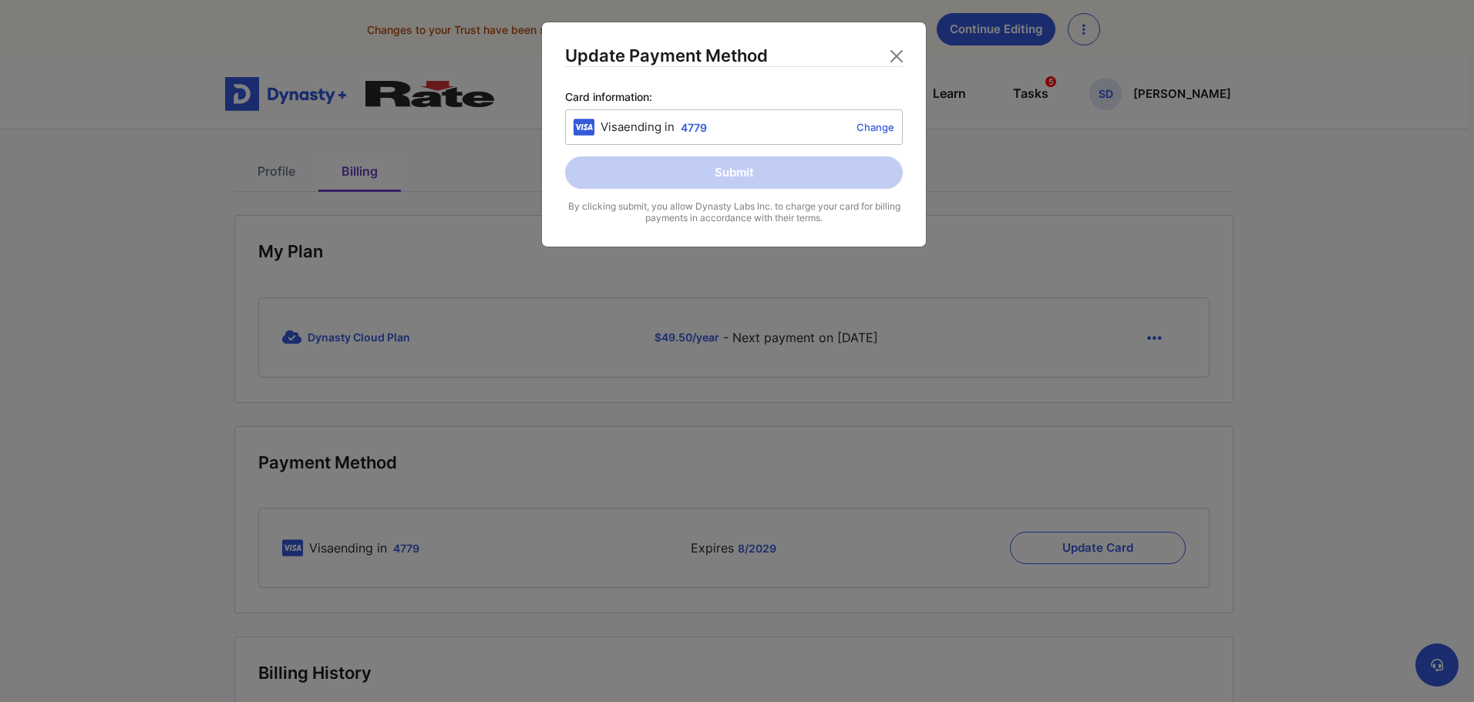
click at [880, 136] on div "Visa ending in 4779 Change" at bounding box center [748, 128] width 294 height 18
click at [874, 133] on link "Change" at bounding box center [803, 127] width 181 height 12
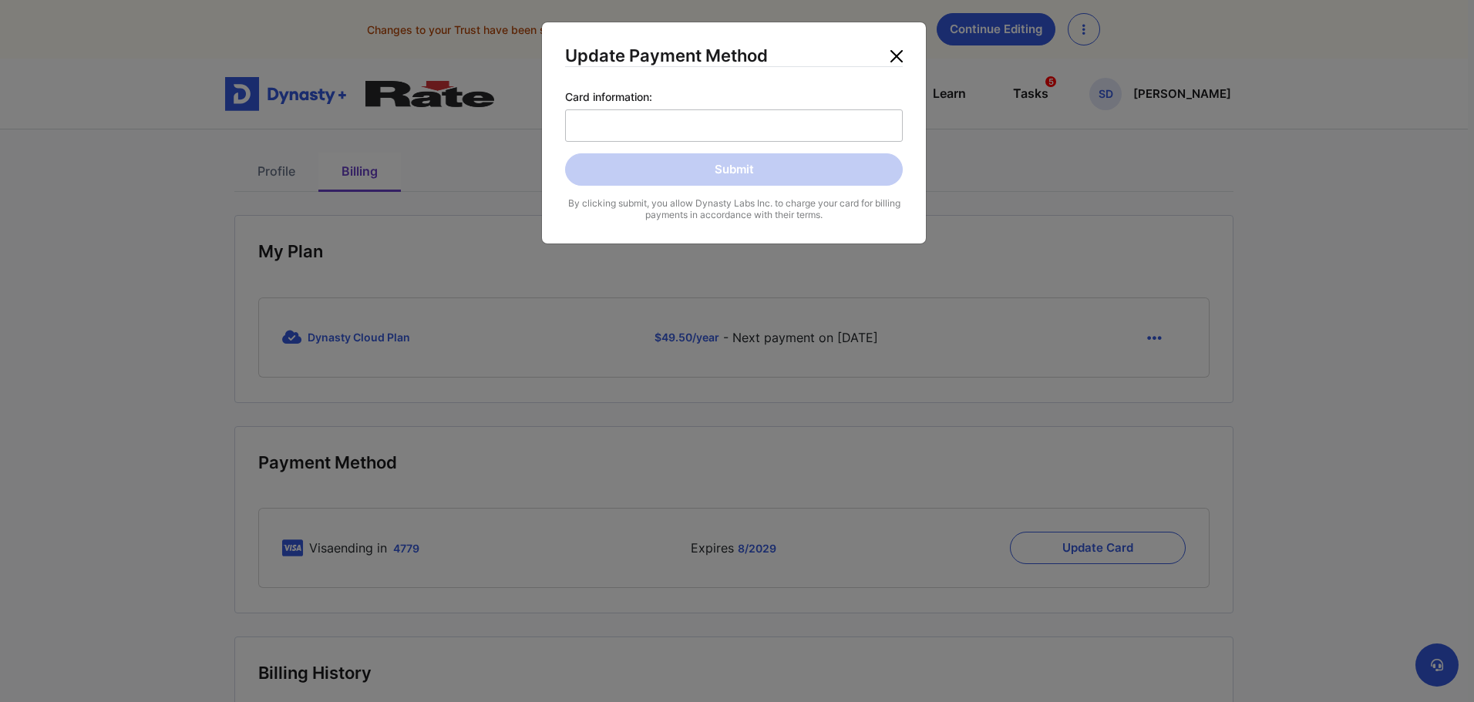
click at [898, 62] on button "Close" at bounding box center [896, 56] width 25 height 25
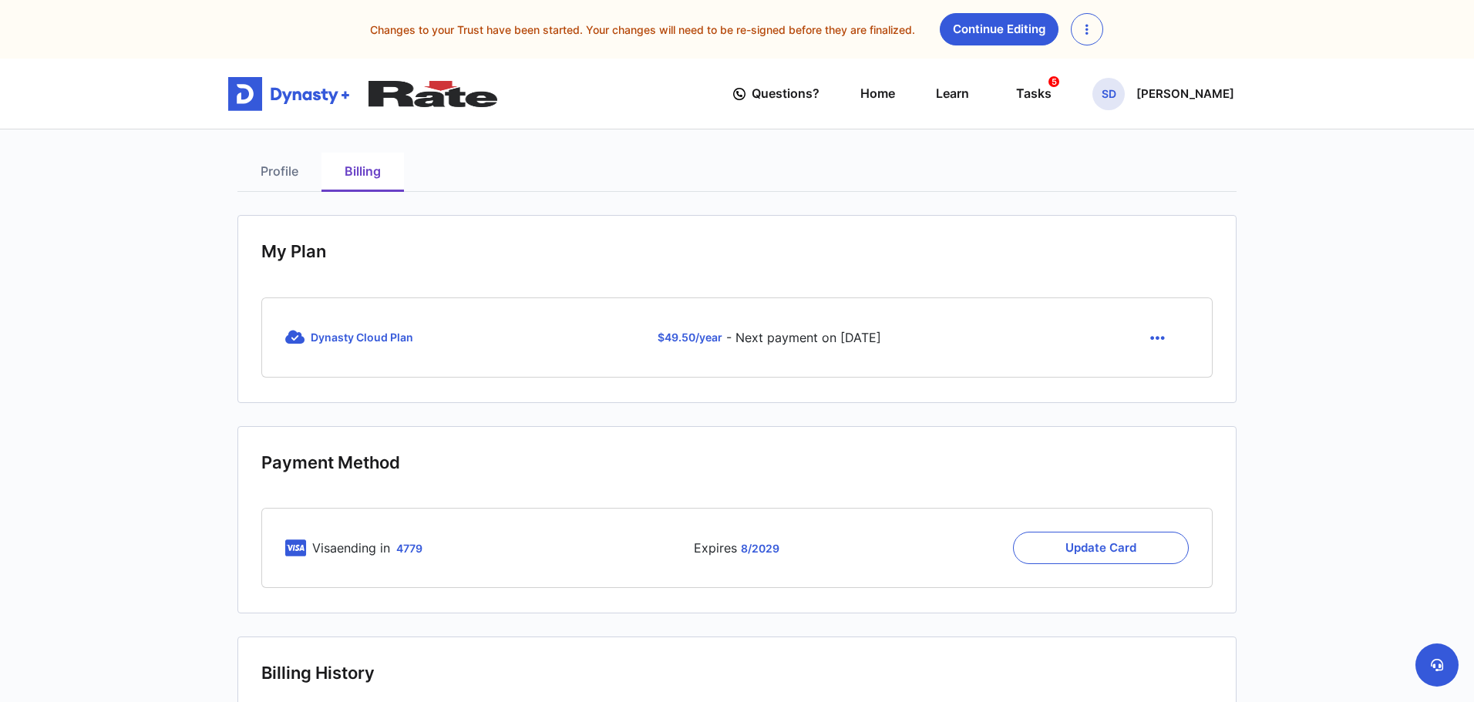
click at [1152, 347] on icon "button" at bounding box center [1157, 338] width 15 height 17
click at [1156, 384] on link "Cancel" at bounding box center [1159, 374] width 65 height 25
click at [298, 345] on icon at bounding box center [294, 337] width 19 height 15
click at [1103, 33] on button "button" at bounding box center [1087, 29] width 32 height 32
click at [1160, 130] on nav "Questions? Home Learn Tasks 5 SD Shirley Dorfeuille 5 SD" at bounding box center [737, 94] width 1474 height 71
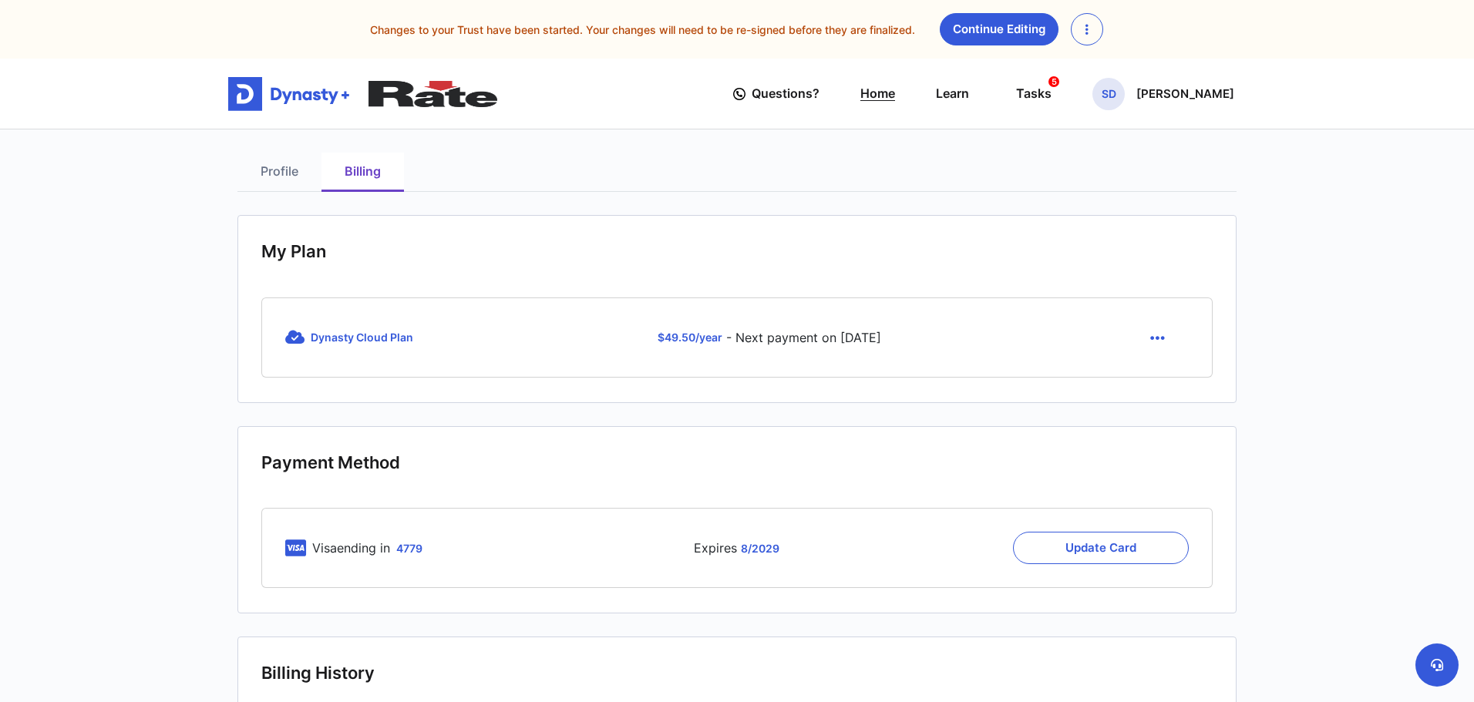
click at [889, 100] on link "Home" at bounding box center [877, 94] width 35 height 44
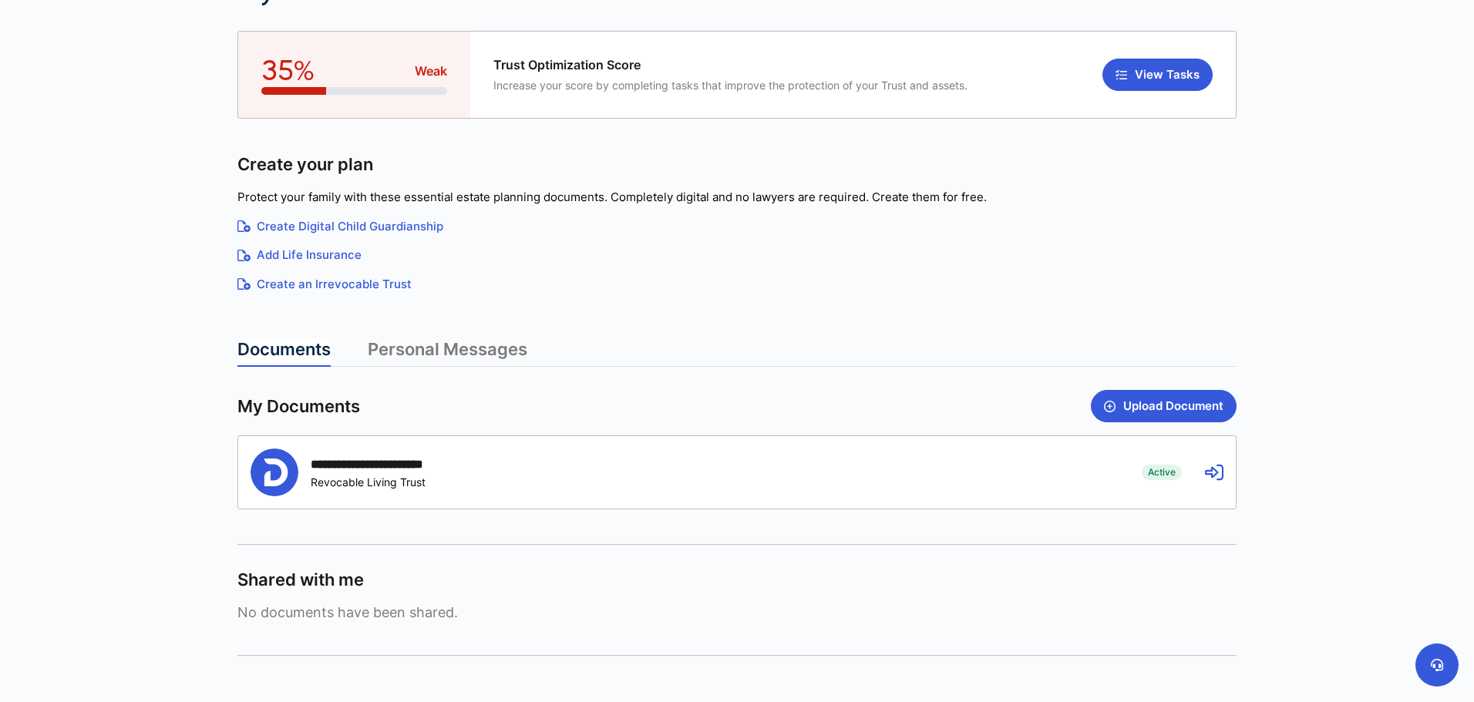
scroll to position [17, 0]
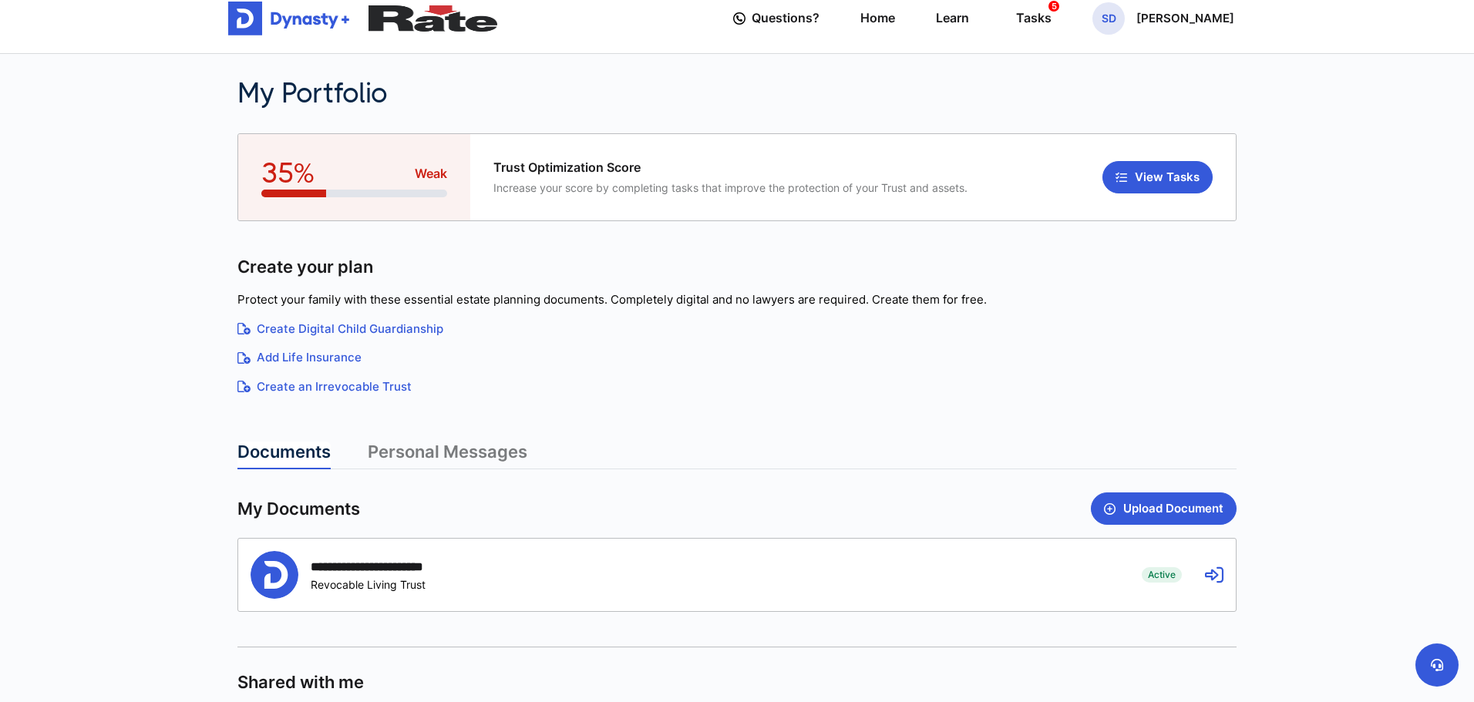
click at [1205, 577] on icon at bounding box center [1214, 575] width 19 height 19
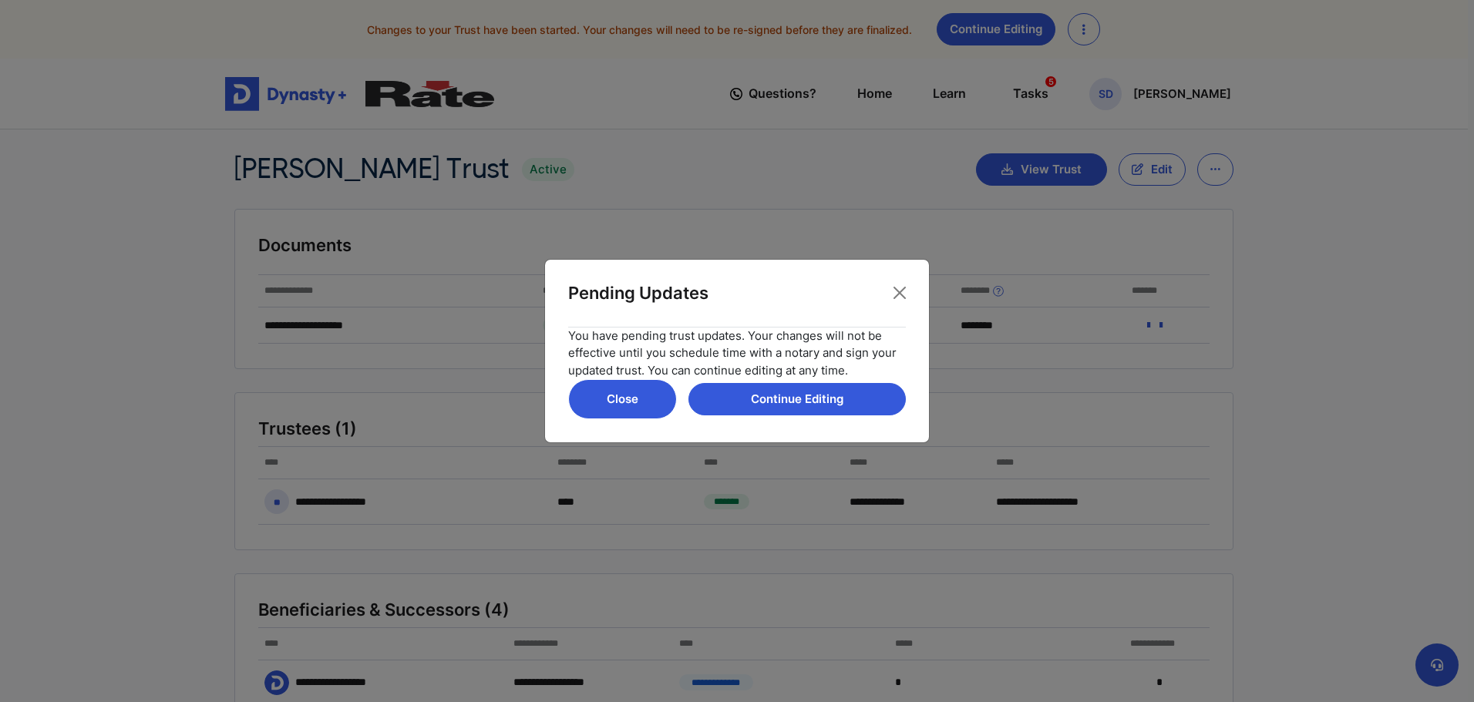
click at [636, 391] on button "Close" at bounding box center [622, 399] width 109 height 40
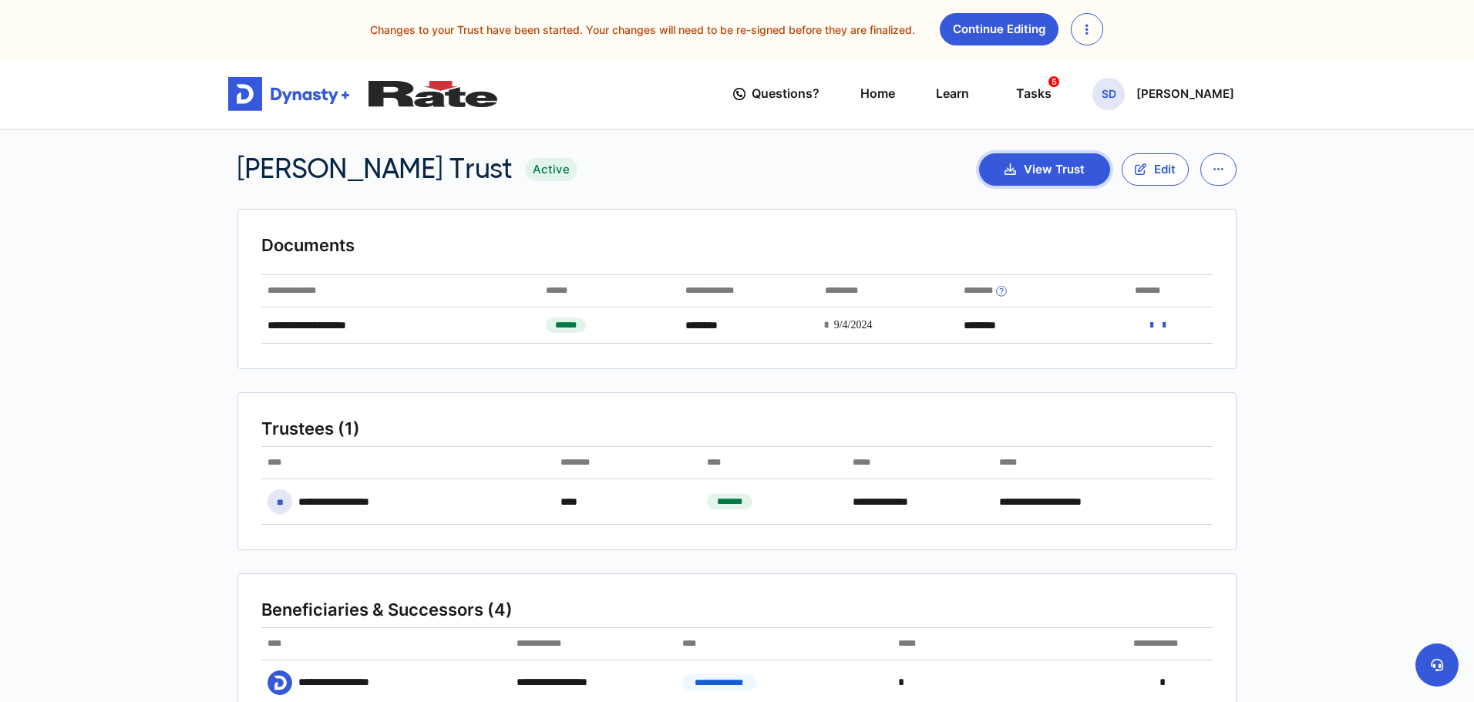
click at [1030, 179] on button "View Trust" at bounding box center [1044, 169] width 131 height 32
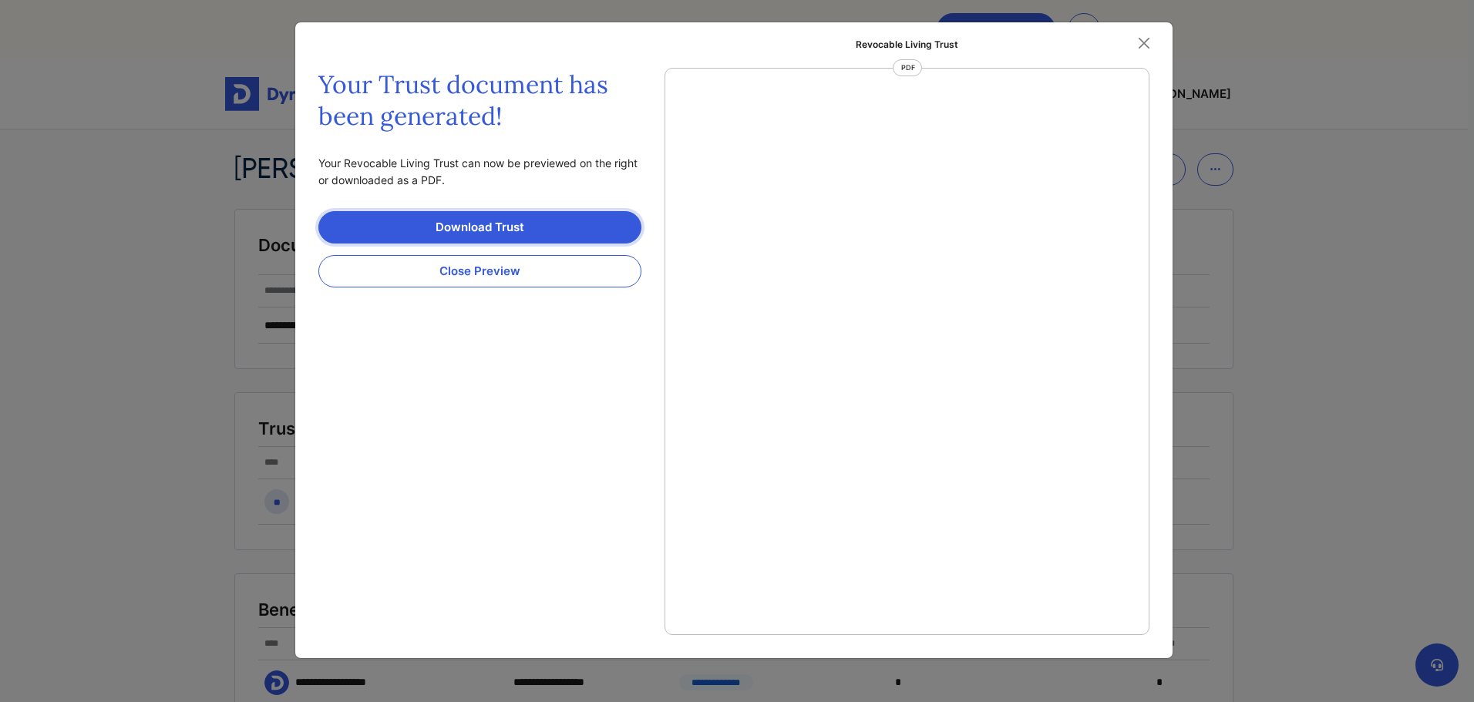
click at [572, 244] on link "Download Trust" at bounding box center [479, 227] width 323 height 32
click at [1145, 52] on button "Close" at bounding box center [1143, 43] width 23 height 23
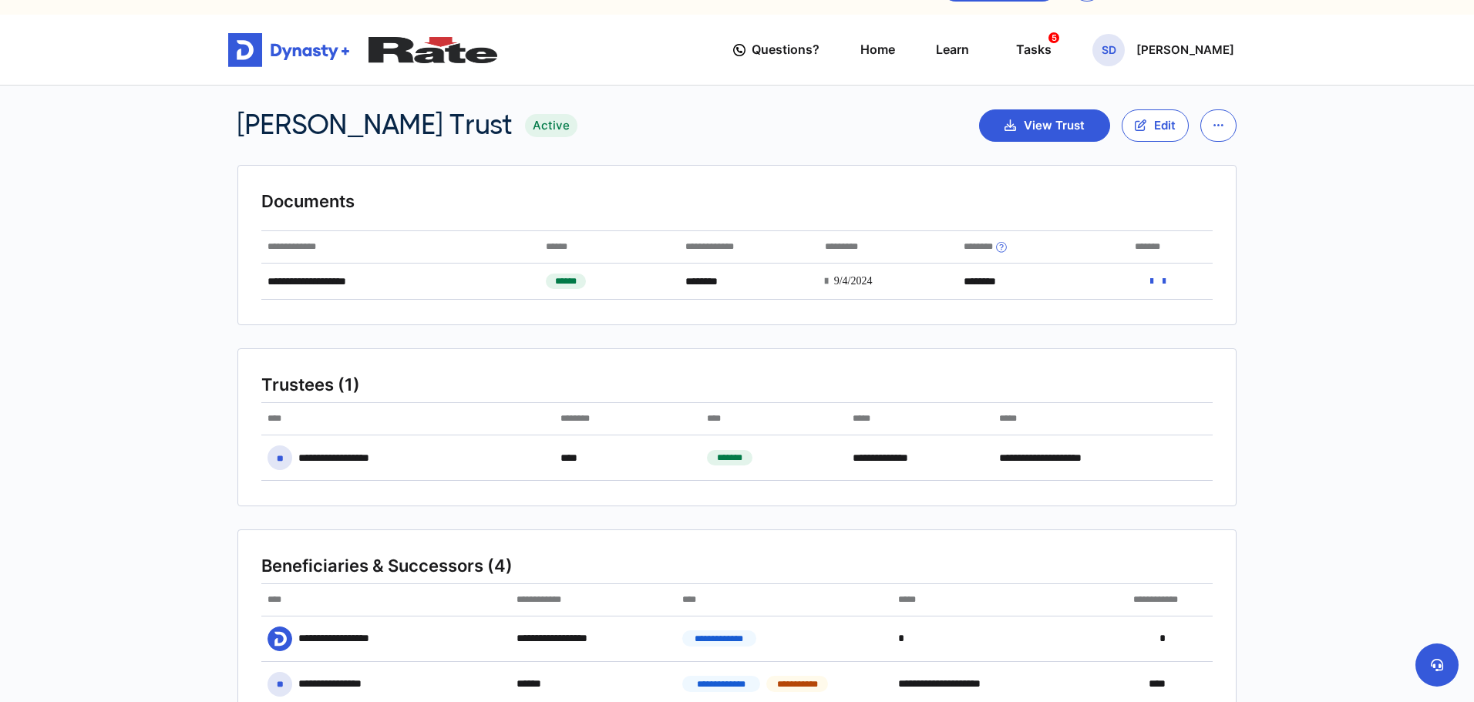
scroll to position [0, 0]
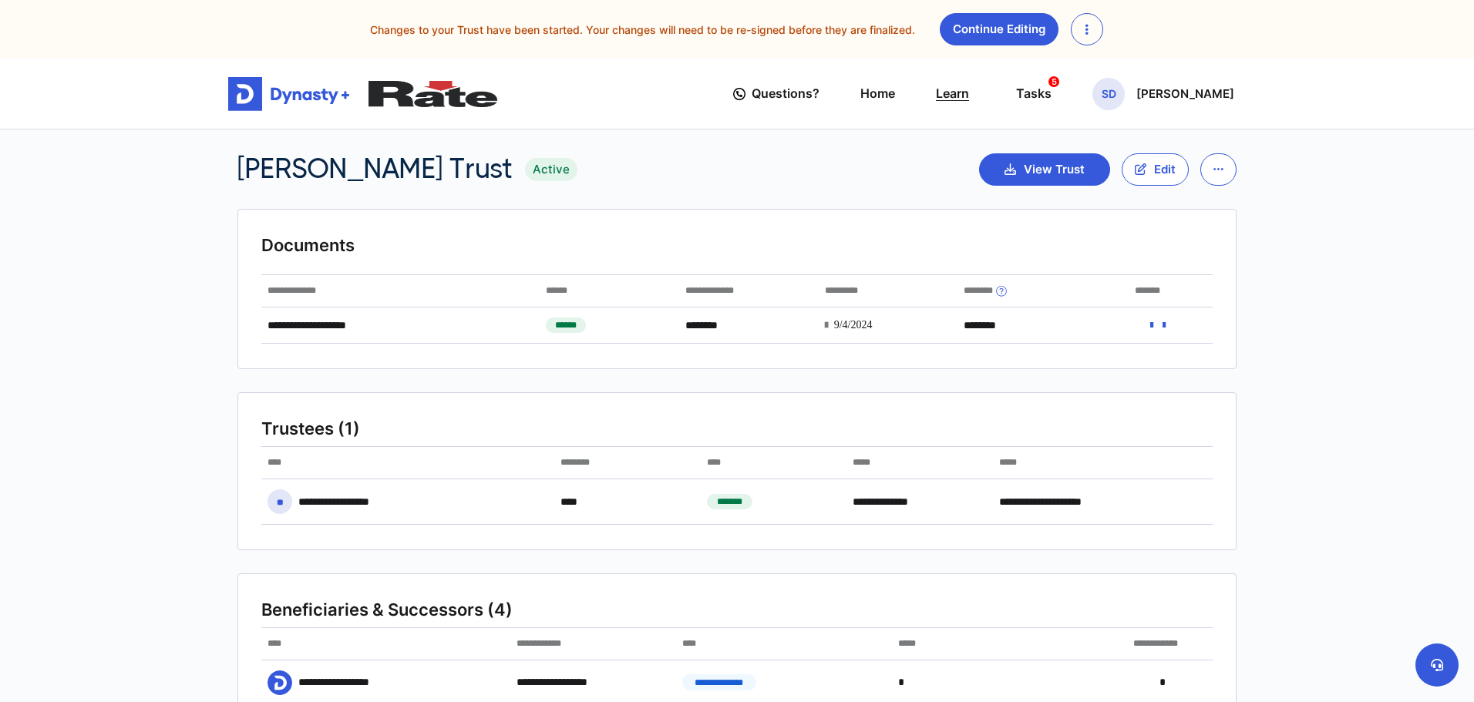
click at [969, 103] on link "Learn" at bounding box center [952, 94] width 33 height 44
click at [1197, 100] on p "[PERSON_NAME]" at bounding box center [1185, 94] width 98 height 12
click at [1086, 168] on link "Profile" at bounding box center [1110, 147] width 122 height 41
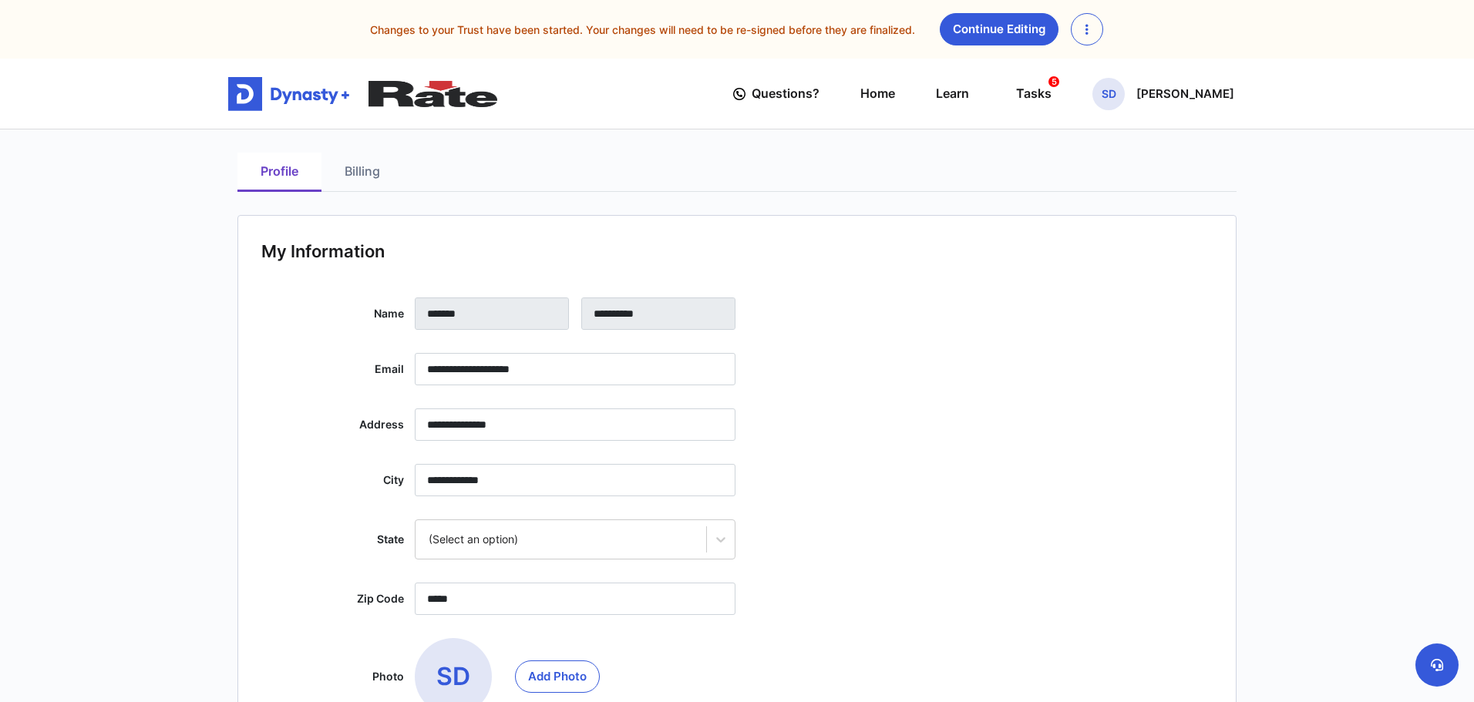
click at [368, 180] on link "Billing" at bounding box center [362, 172] width 82 height 39
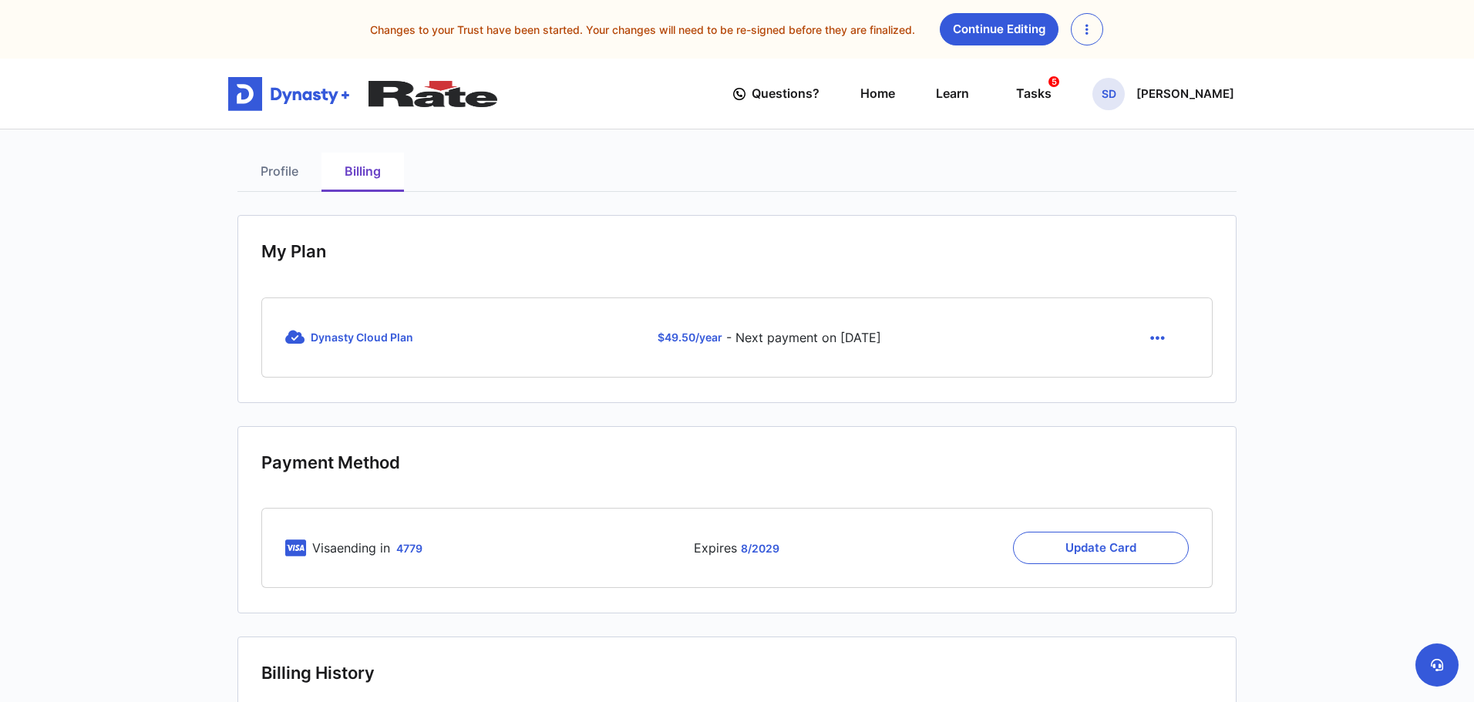
click at [1150, 340] on icon "button" at bounding box center [1157, 338] width 15 height 17
click at [1157, 387] on link "Cancel" at bounding box center [1159, 374] width 65 height 25
